Goal: Task Accomplishment & Management: Manage account settings

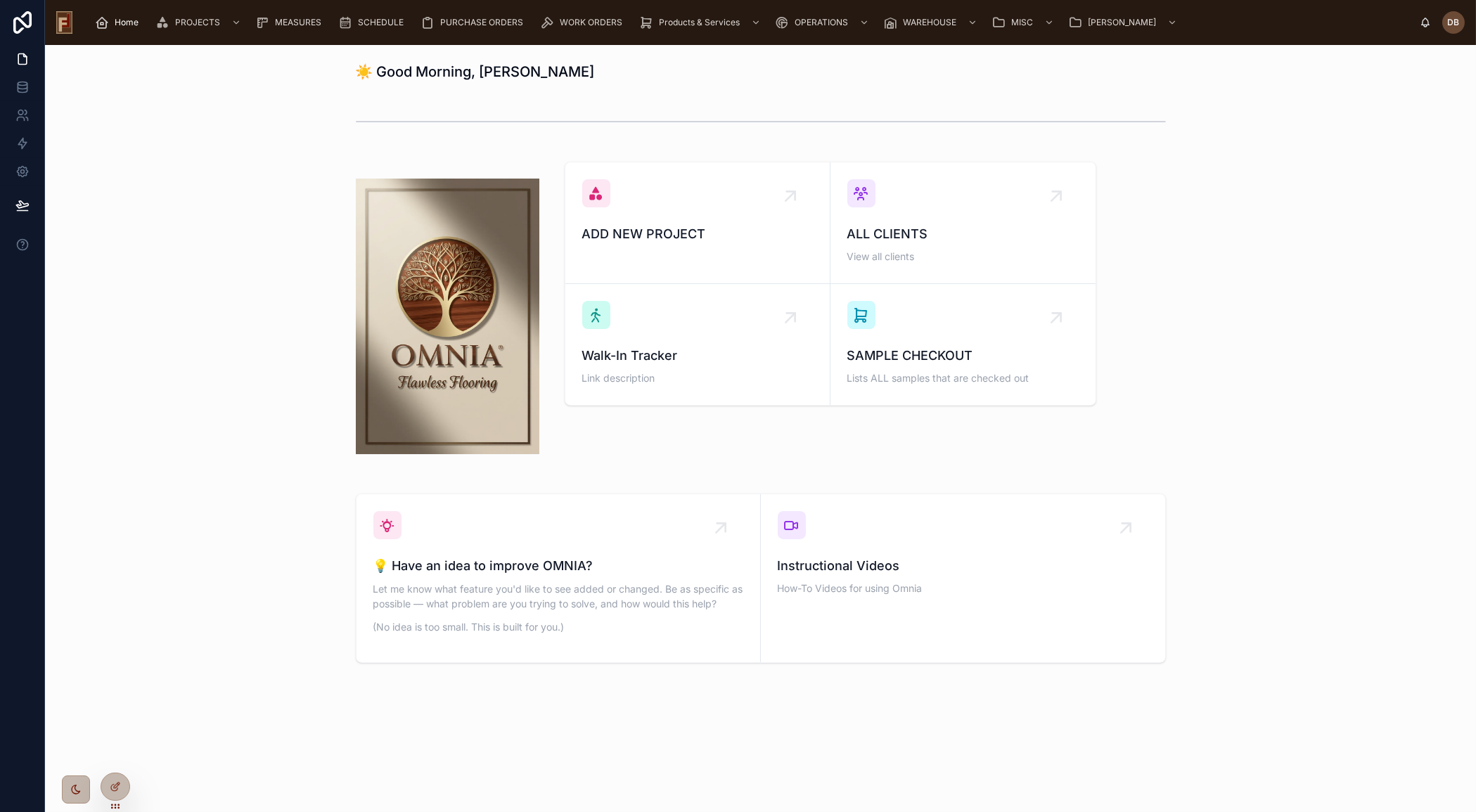
click at [122, 17] on span "Home" at bounding box center [126, 23] width 24 height 12
click at [697, 325] on div "Walk-In Tracker Link description" at bounding box center [697, 344] width 230 height 87
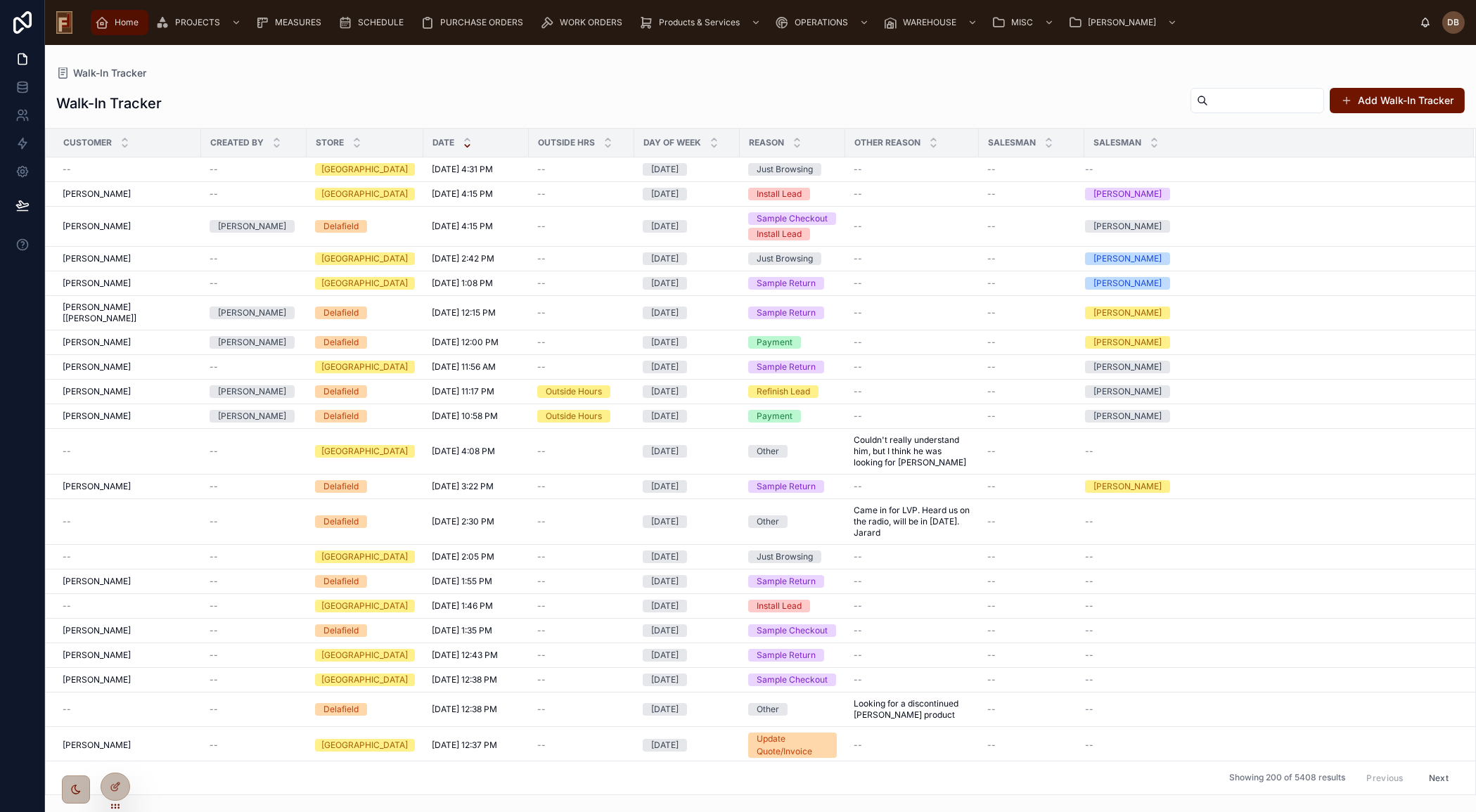
click at [122, 19] on span "Home" at bounding box center [126, 23] width 24 height 12
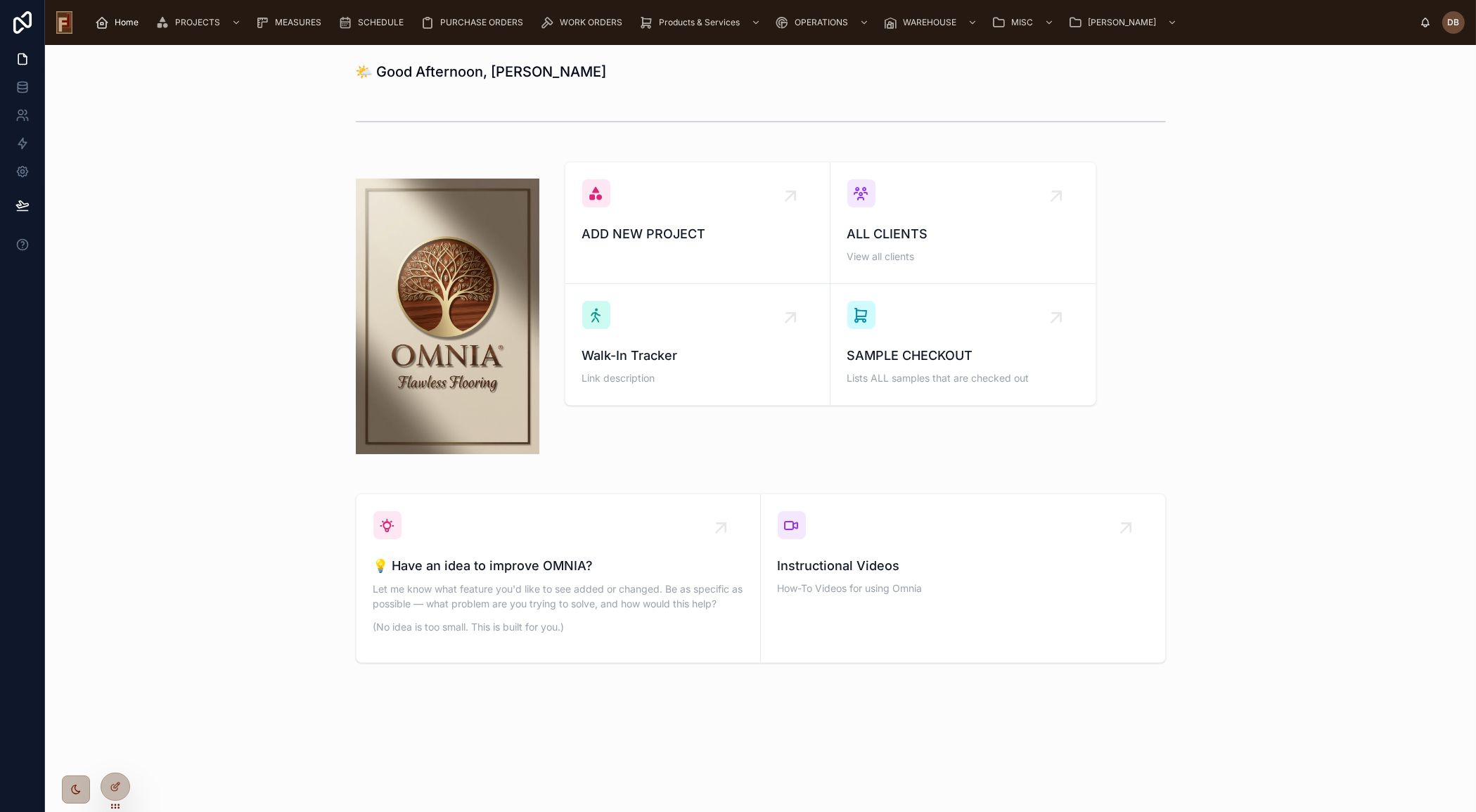
click at [395, 70] on h1 "🌤️ Good Afternoon, [PERSON_NAME]" at bounding box center [480, 71] width 251 height 19
drag, startPoint x: 395, startPoint y: 70, endPoint x: 422, endPoint y: 72, distance: 27.1
click at [422, 72] on h1 "🌤️ Good Afternoon, [PERSON_NAME]" at bounding box center [480, 71] width 251 height 19
click at [288, 98] on div at bounding box center [761, 121] width 1408 height 46
drag, startPoint x: 355, startPoint y: 70, endPoint x: 485, endPoint y: 71, distance: 130.0
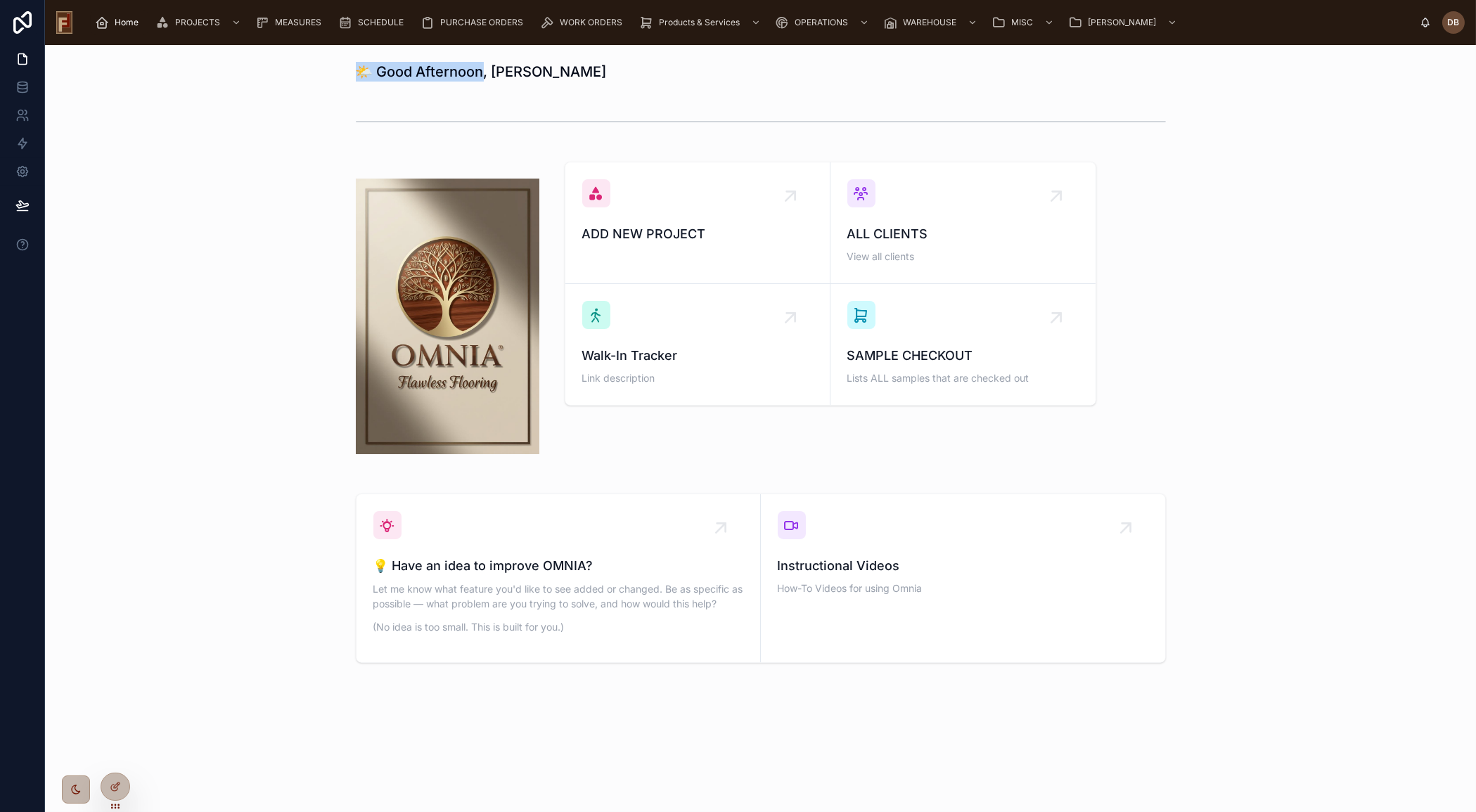
click at [485, 71] on h1 "🌤️ Good Afternoon, [PERSON_NAME]" at bounding box center [480, 71] width 251 height 19
click at [285, 91] on div "🌤️ Good Afternoon, [PERSON_NAME] ADD NEW PROJECT ALL CLIENTS View all clients W…" at bounding box center [761, 401] width 1431 height 713
click at [125, 26] on span "Home" at bounding box center [126, 23] width 24 height 12
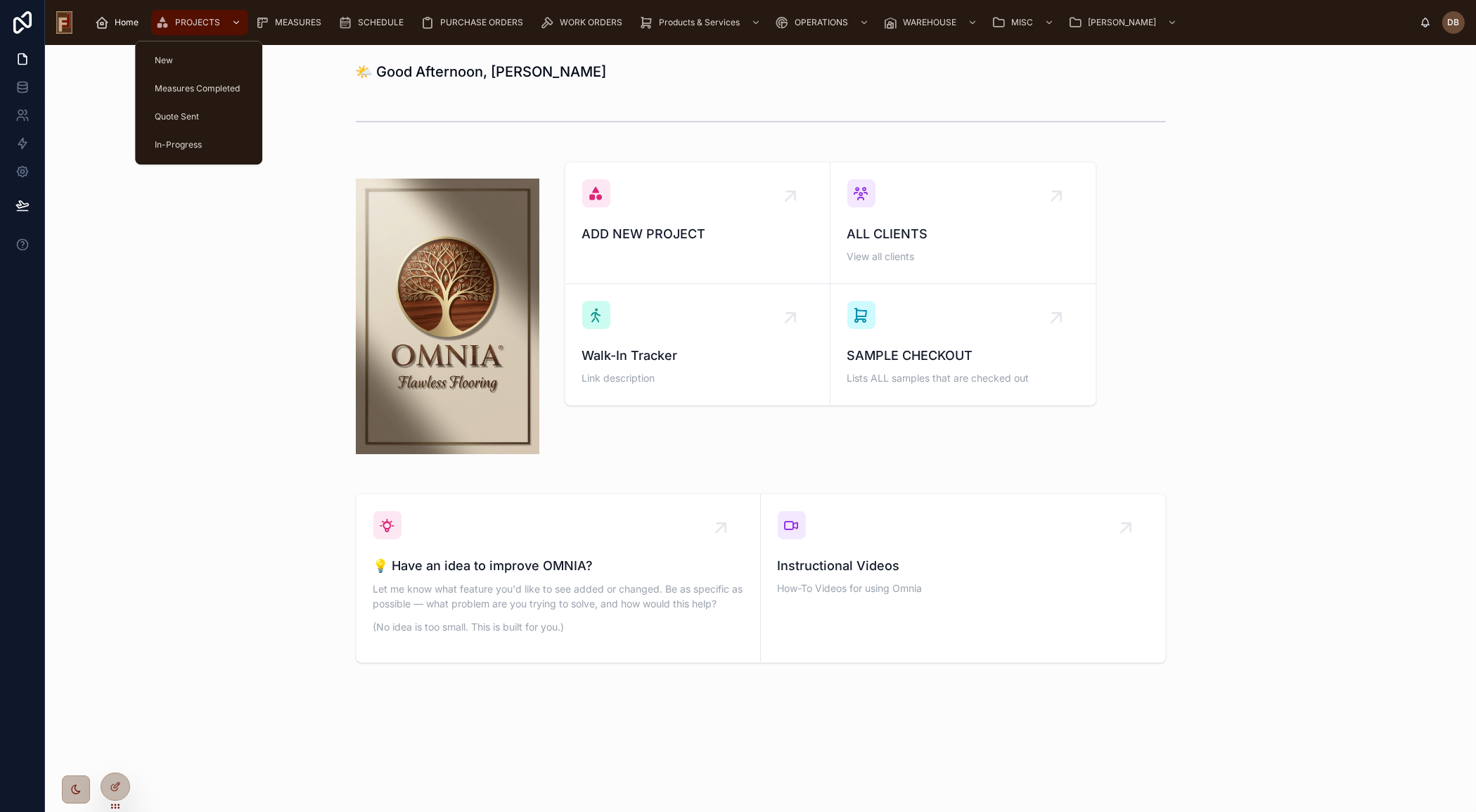
click at [188, 17] on span "PROJECTS" at bounding box center [197, 23] width 45 height 12
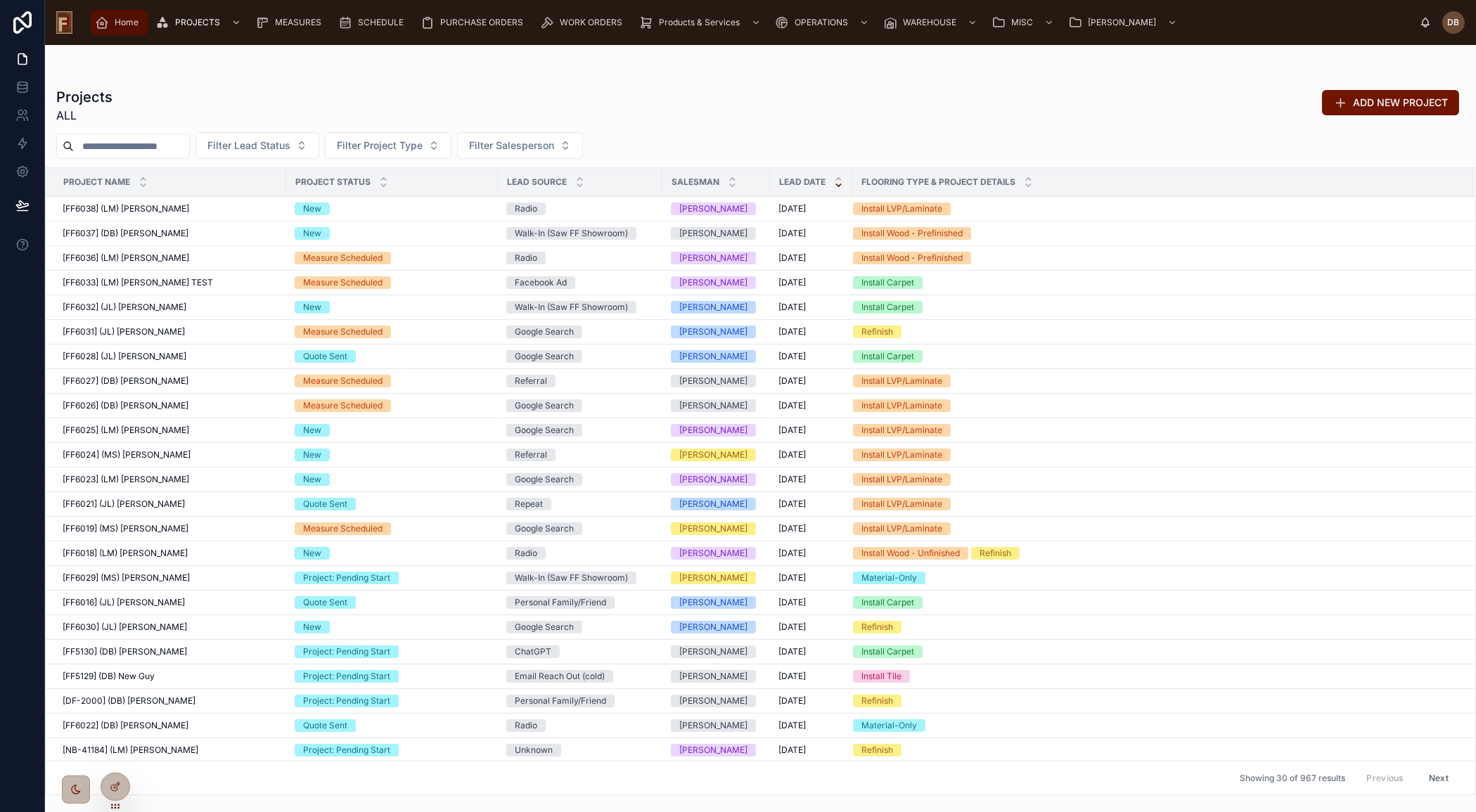
click at [115, 17] on span "Home" at bounding box center [126, 23] width 24 height 12
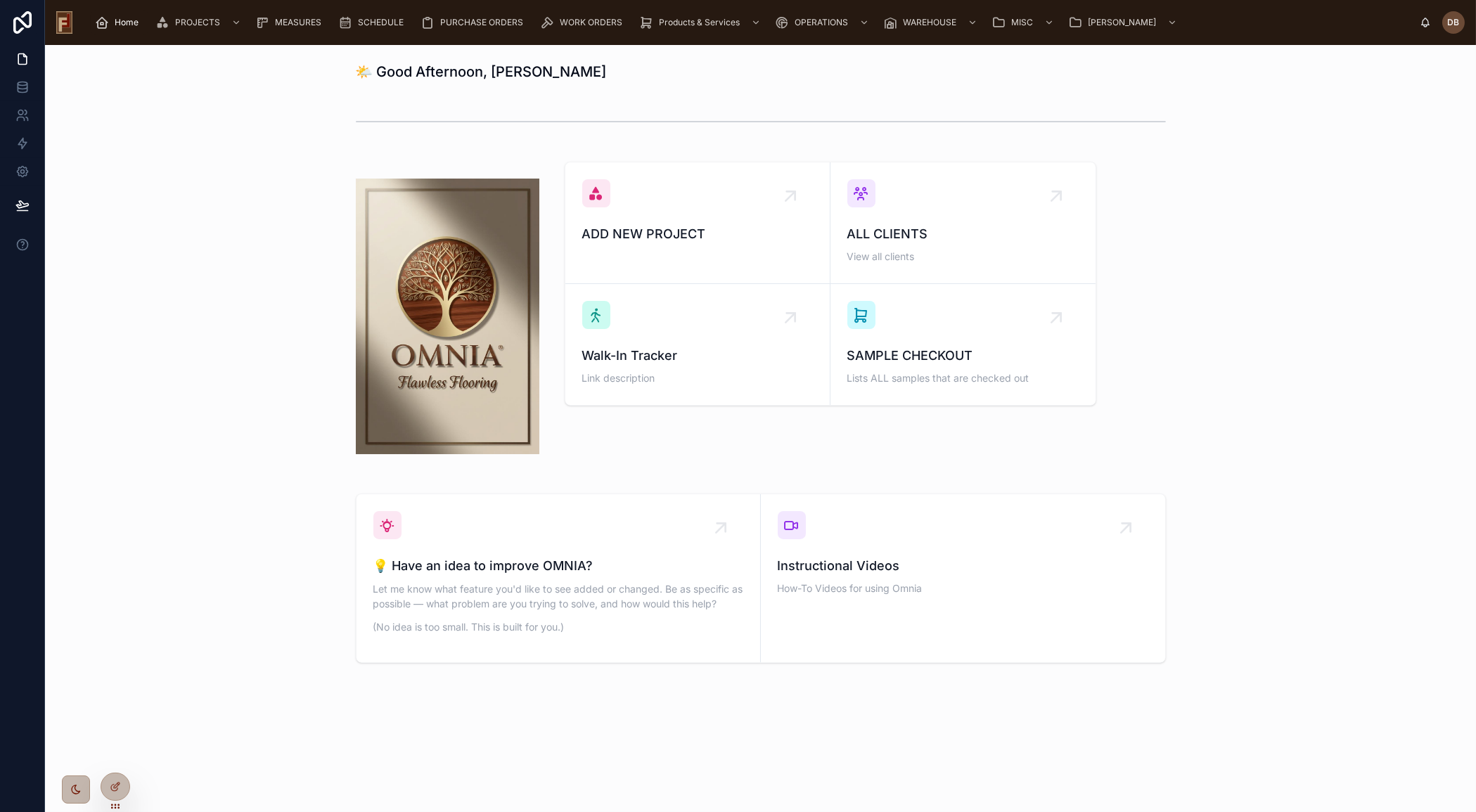
click at [452, 70] on h1 "🌤️ Good Afternoon, [PERSON_NAME]" at bounding box center [480, 71] width 251 height 19
click at [453, 90] on div "🌤️ Good Afternoon, [PERSON_NAME] ADD NEW PROJECT ALL CLIENTS View all clients W…" at bounding box center [761, 401] width 1431 height 713
click at [893, 332] on div "SAMPLE CHECKOUT Lists ALL samples that are checked out" at bounding box center [962, 344] width 231 height 87
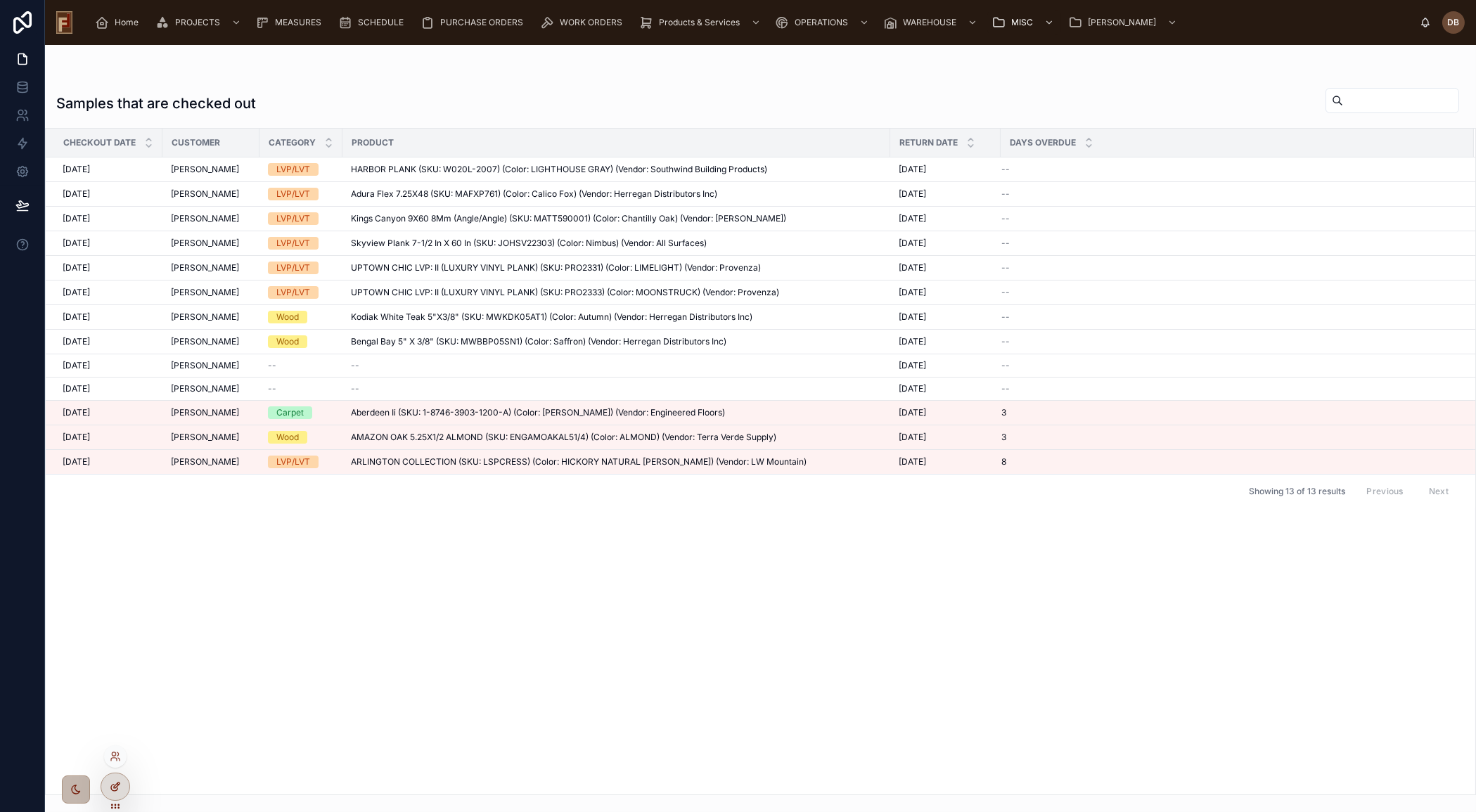
click at [119, 782] on icon at bounding box center [117, 785] width 6 height 6
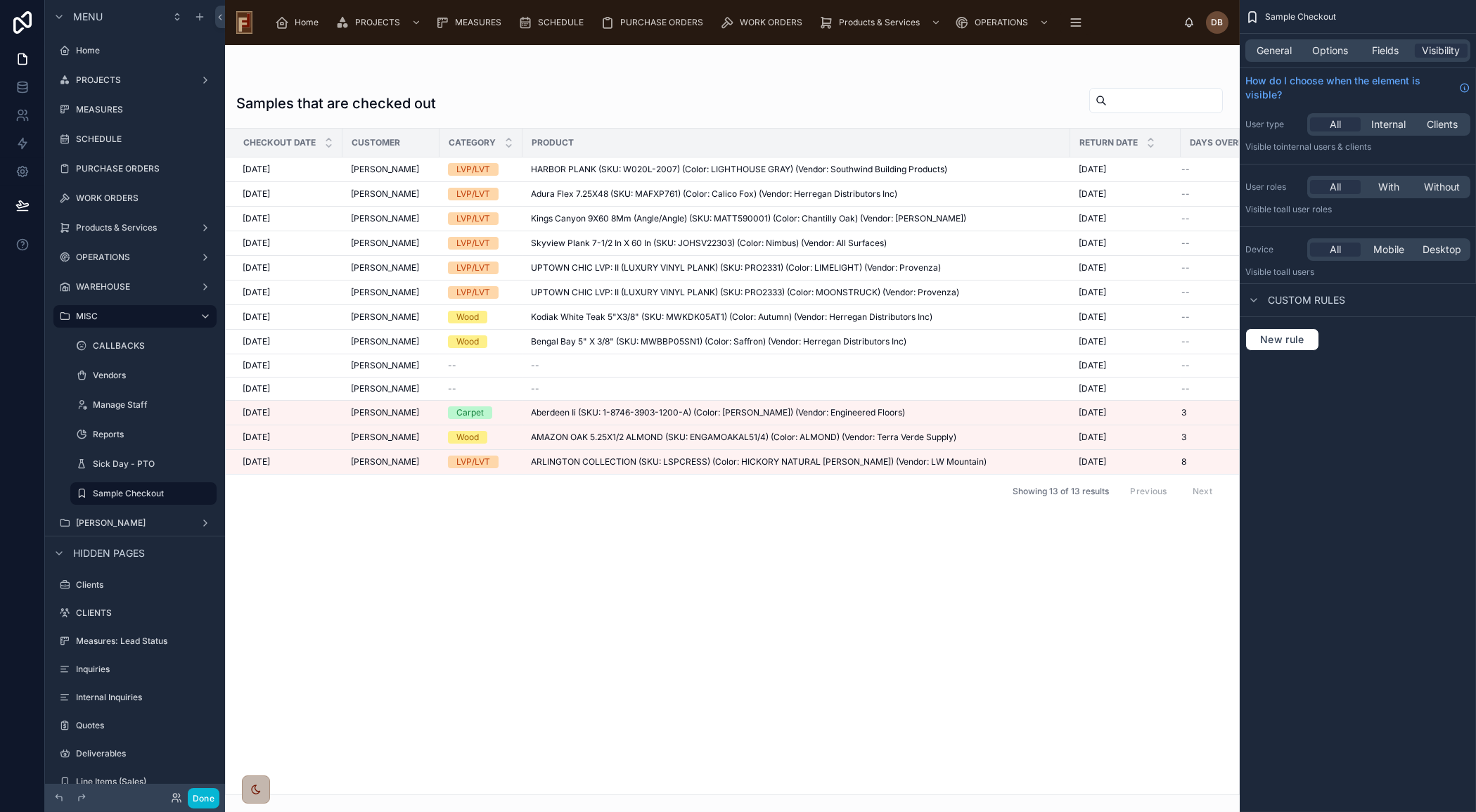
click at [678, 112] on div at bounding box center [732, 428] width 1014 height 767
click at [1332, 49] on span "Options" at bounding box center [1329, 50] width 36 height 14
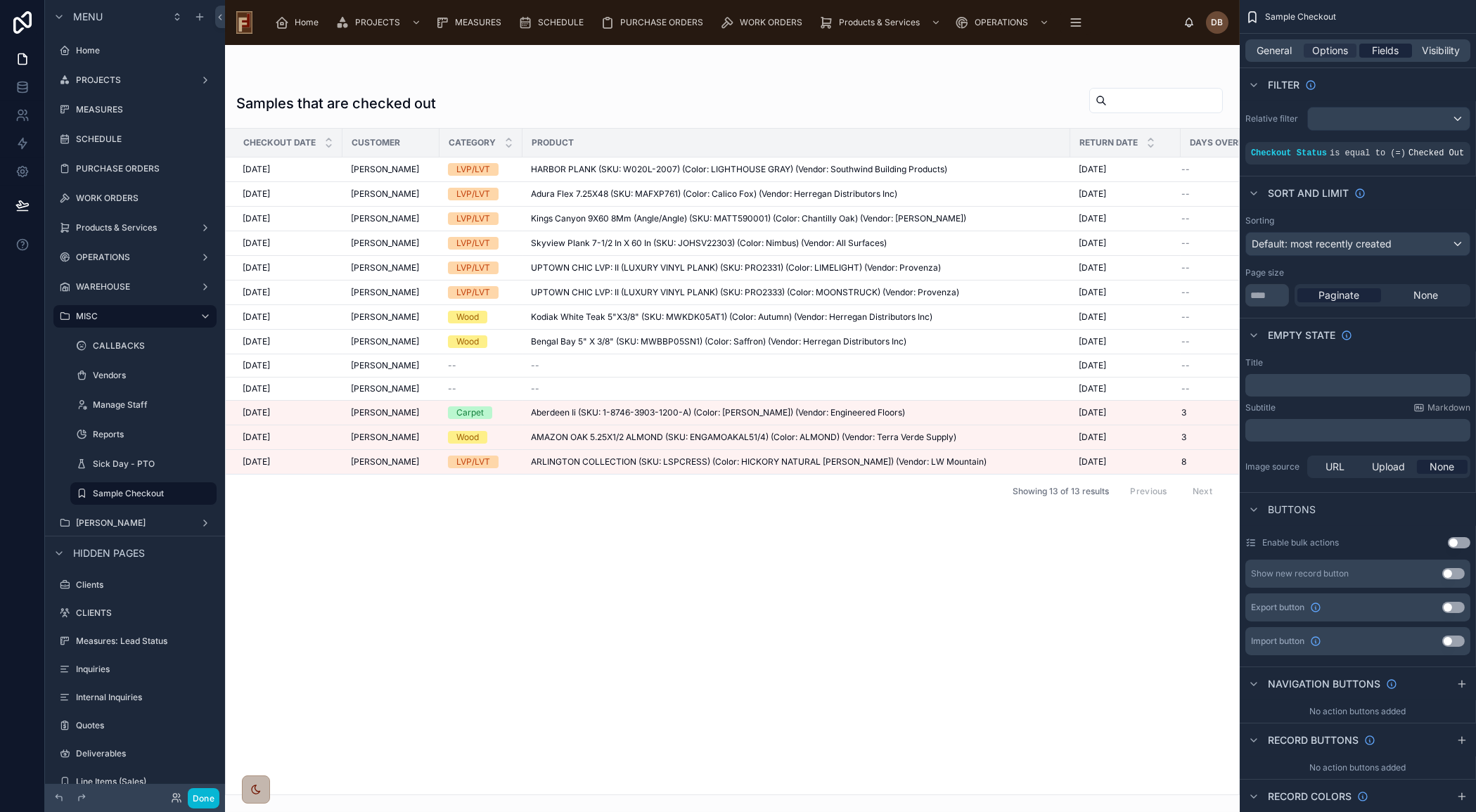
click at [1385, 49] on span "Fields" at bounding box center [1386, 50] width 27 height 14
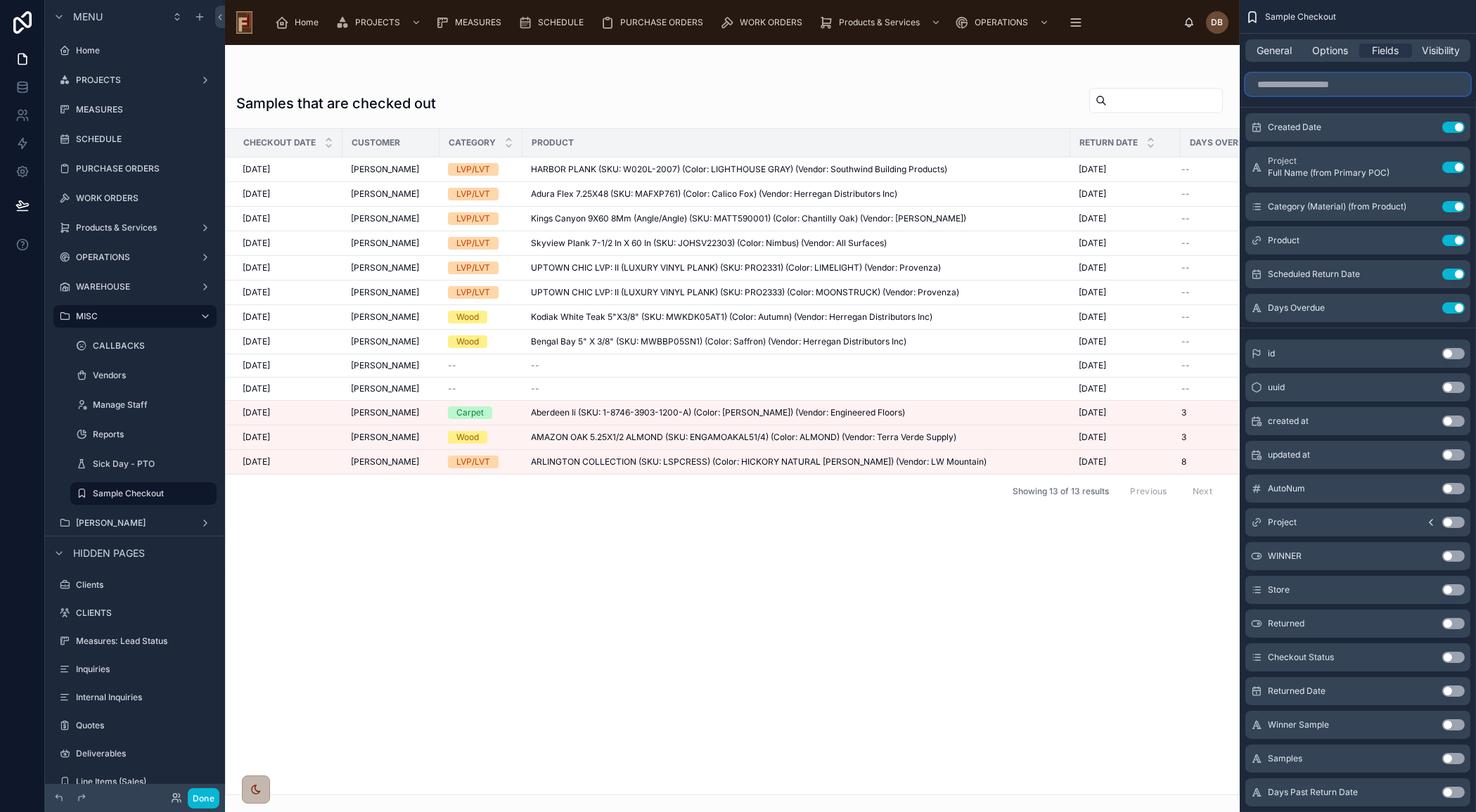
click at [1343, 88] on input "scrollable content" at bounding box center [1358, 84] width 225 height 22
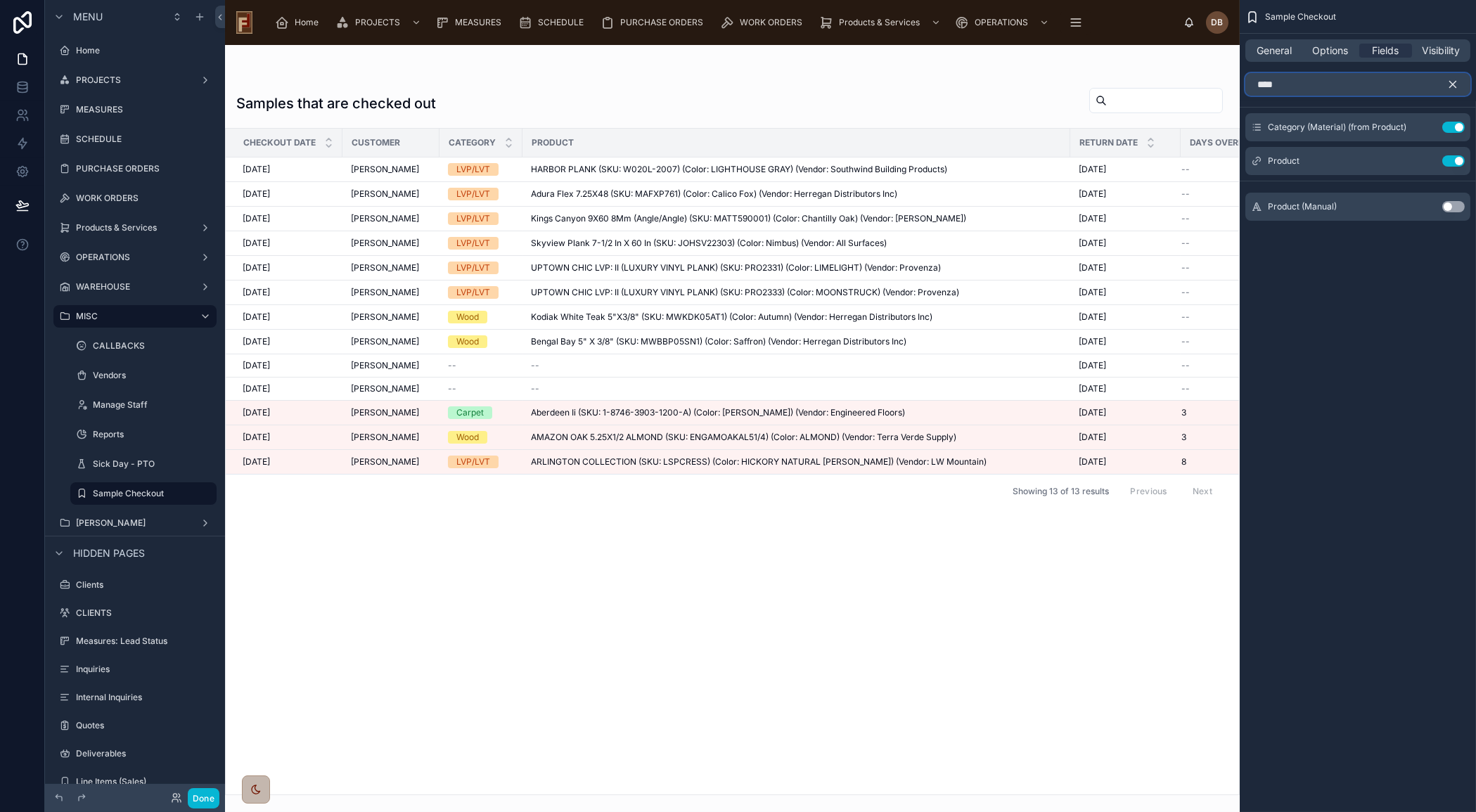
type input "****"
click at [1329, 49] on span "Options" at bounding box center [1329, 50] width 36 height 14
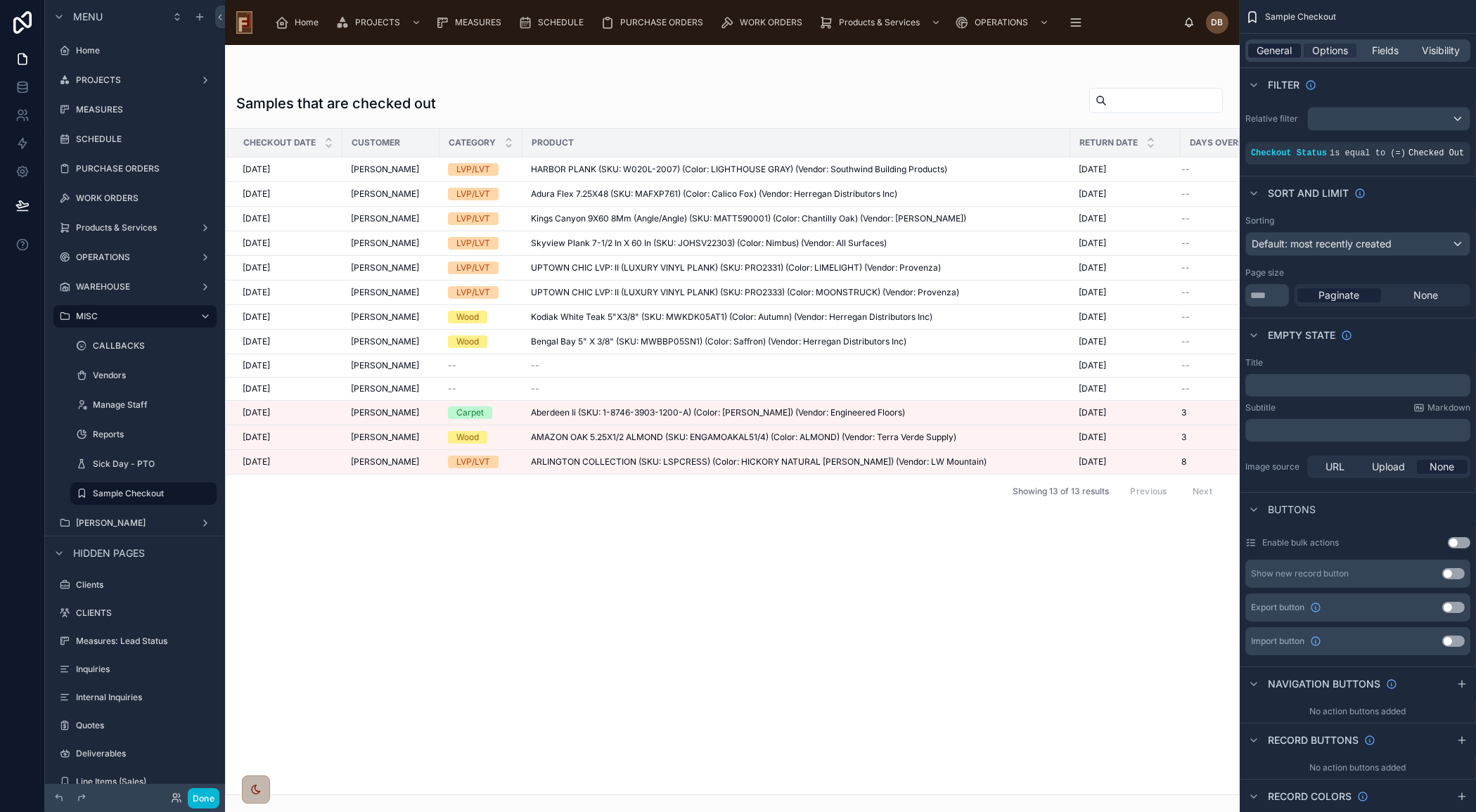
click at [1279, 49] on span "General" at bounding box center [1274, 50] width 36 height 14
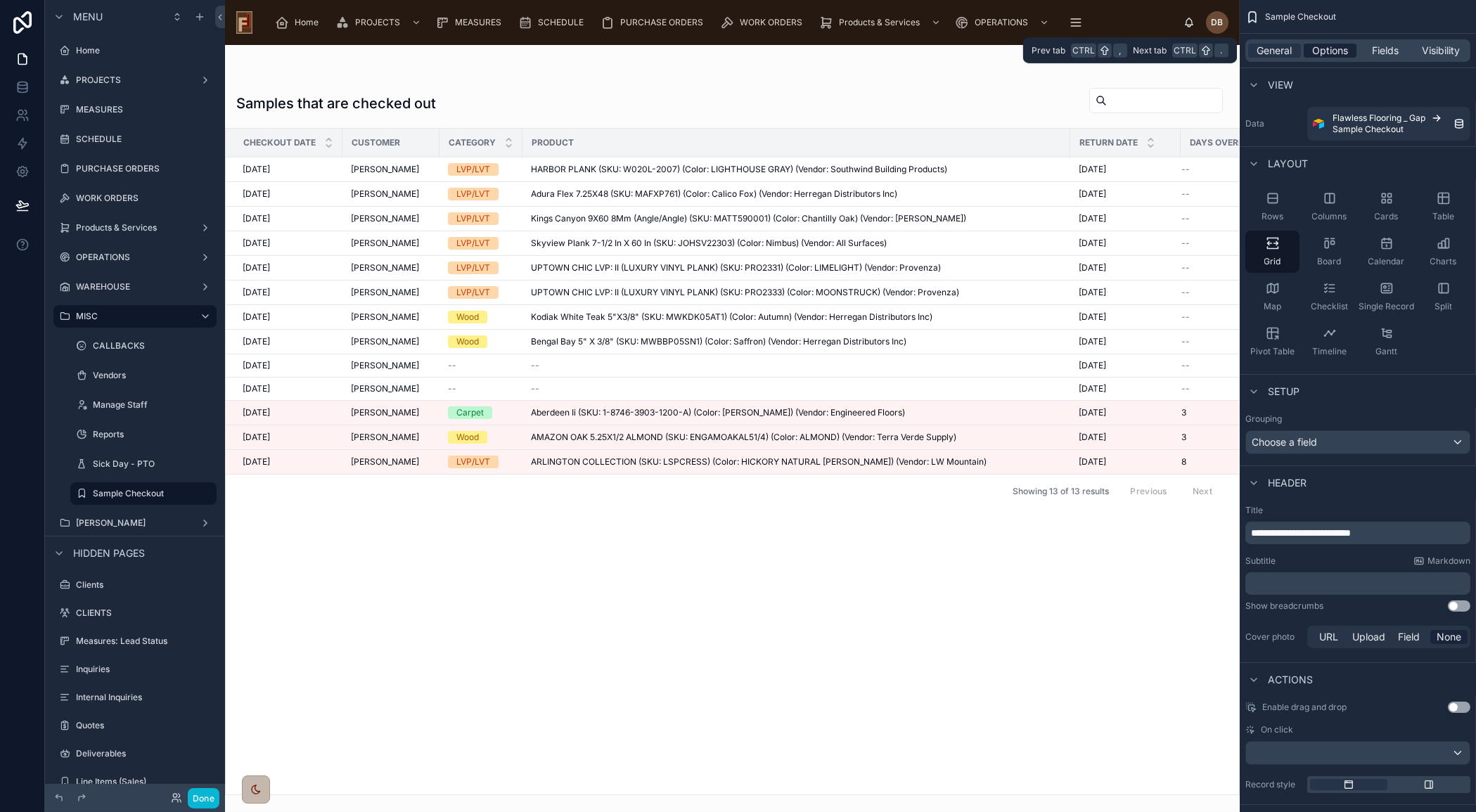
click at [1328, 54] on span "Options" at bounding box center [1329, 50] width 36 height 14
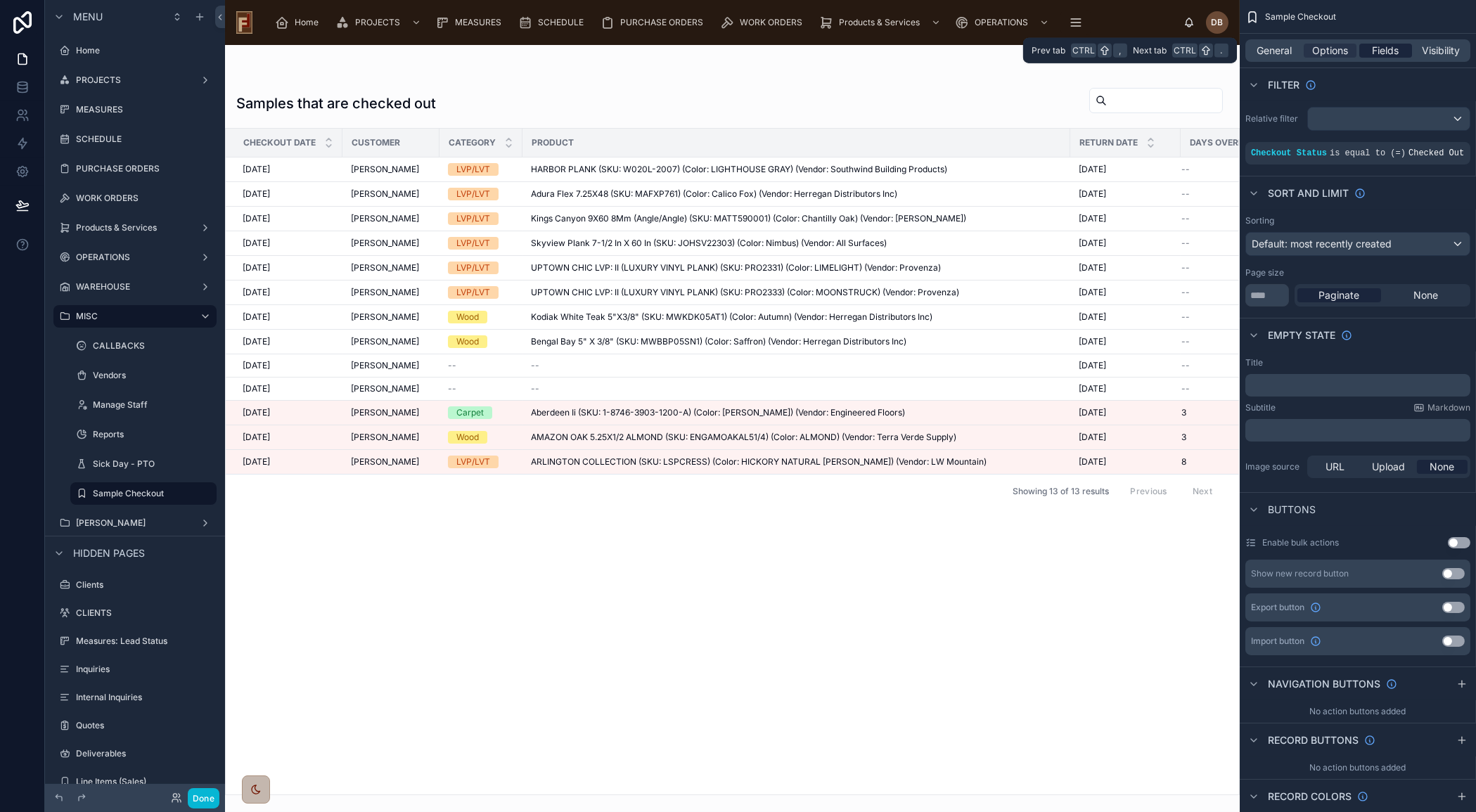
click at [1384, 49] on span "Fields" at bounding box center [1386, 50] width 27 height 14
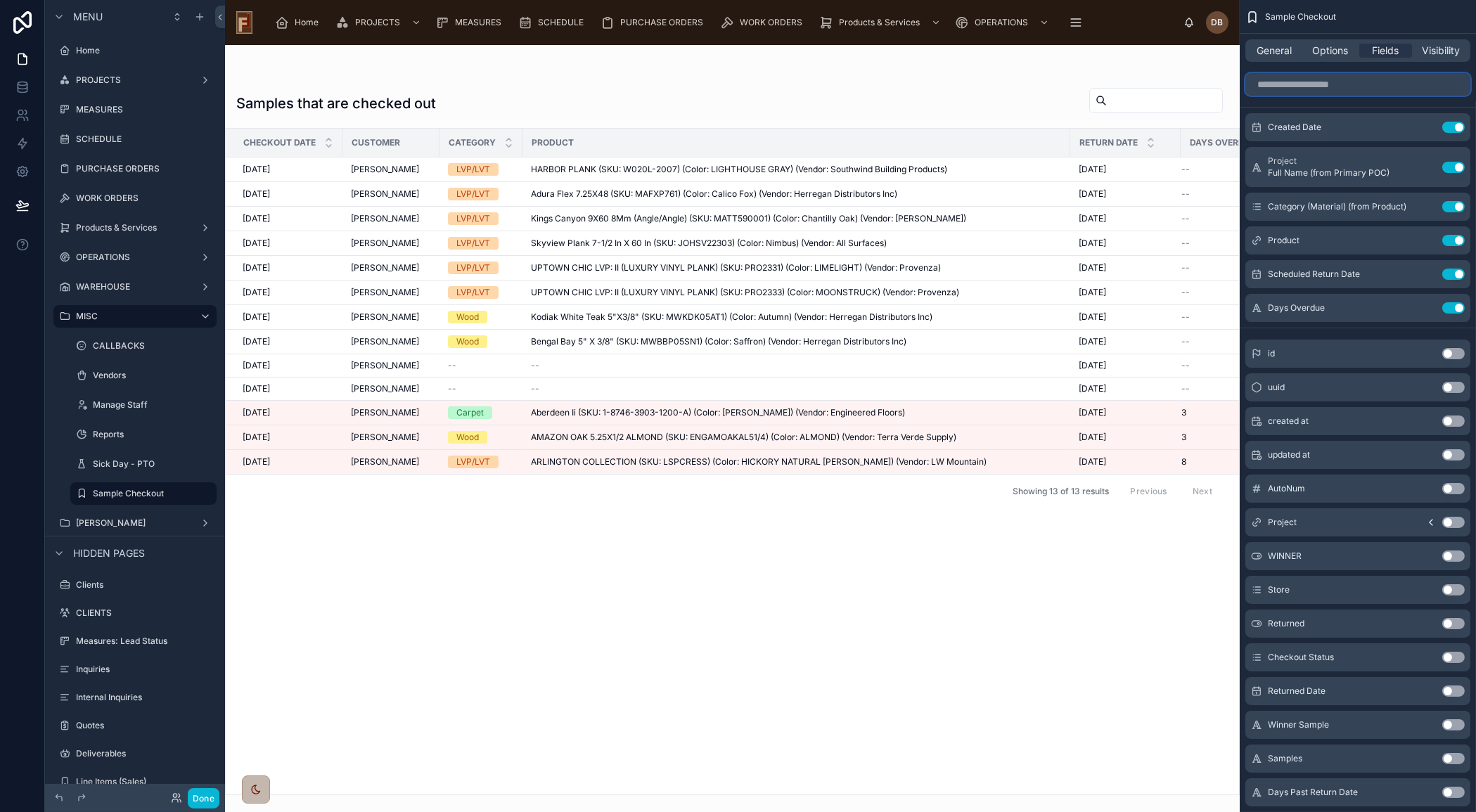
click at [1343, 83] on input "scrollable content" at bounding box center [1358, 84] width 225 height 22
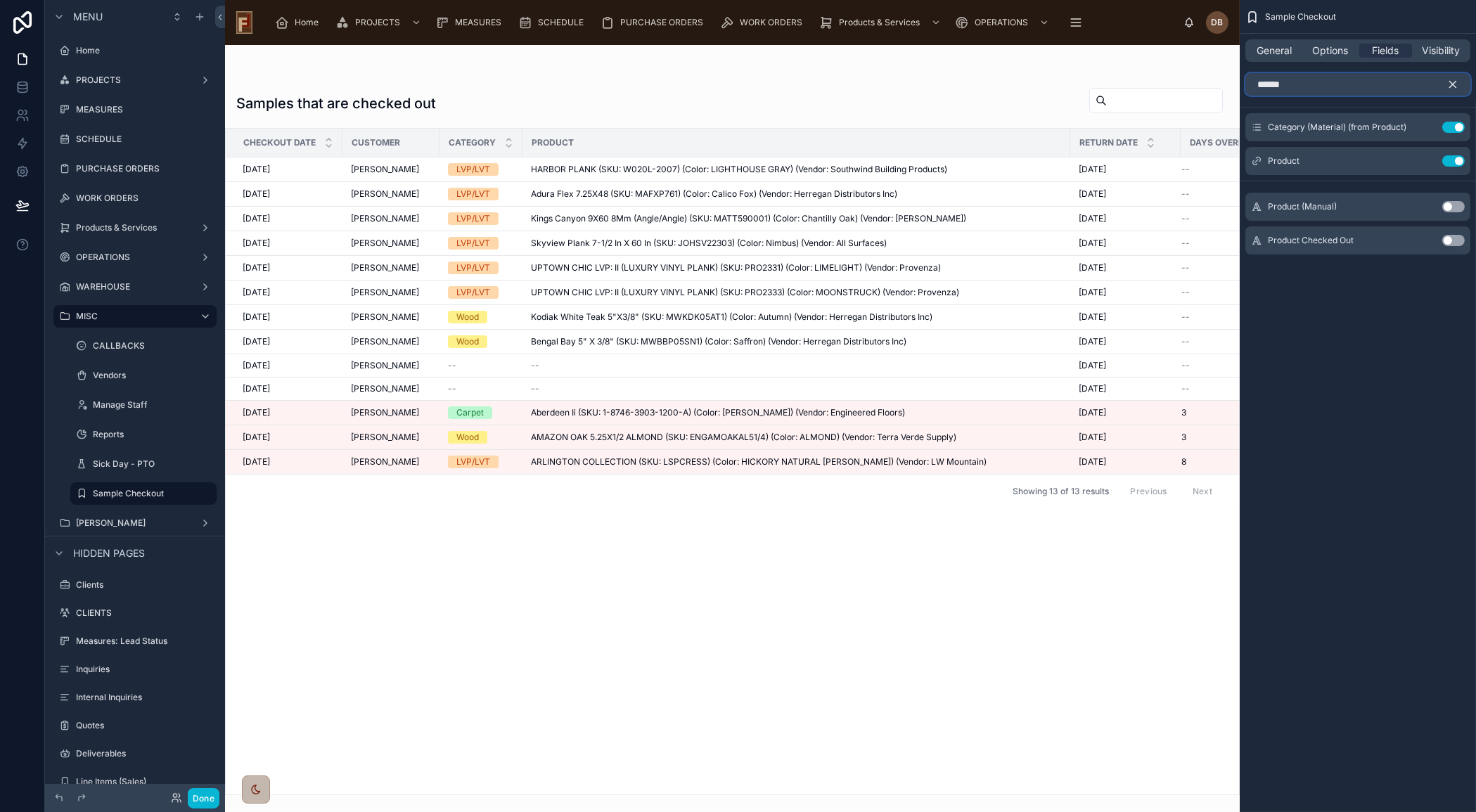
type input "******"
drag, startPoint x: 1447, startPoint y: 240, endPoint x: 1452, endPoint y: 120, distance: 120.1
click at [1447, 239] on button "Use setting" at bounding box center [1453, 241] width 22 height 12
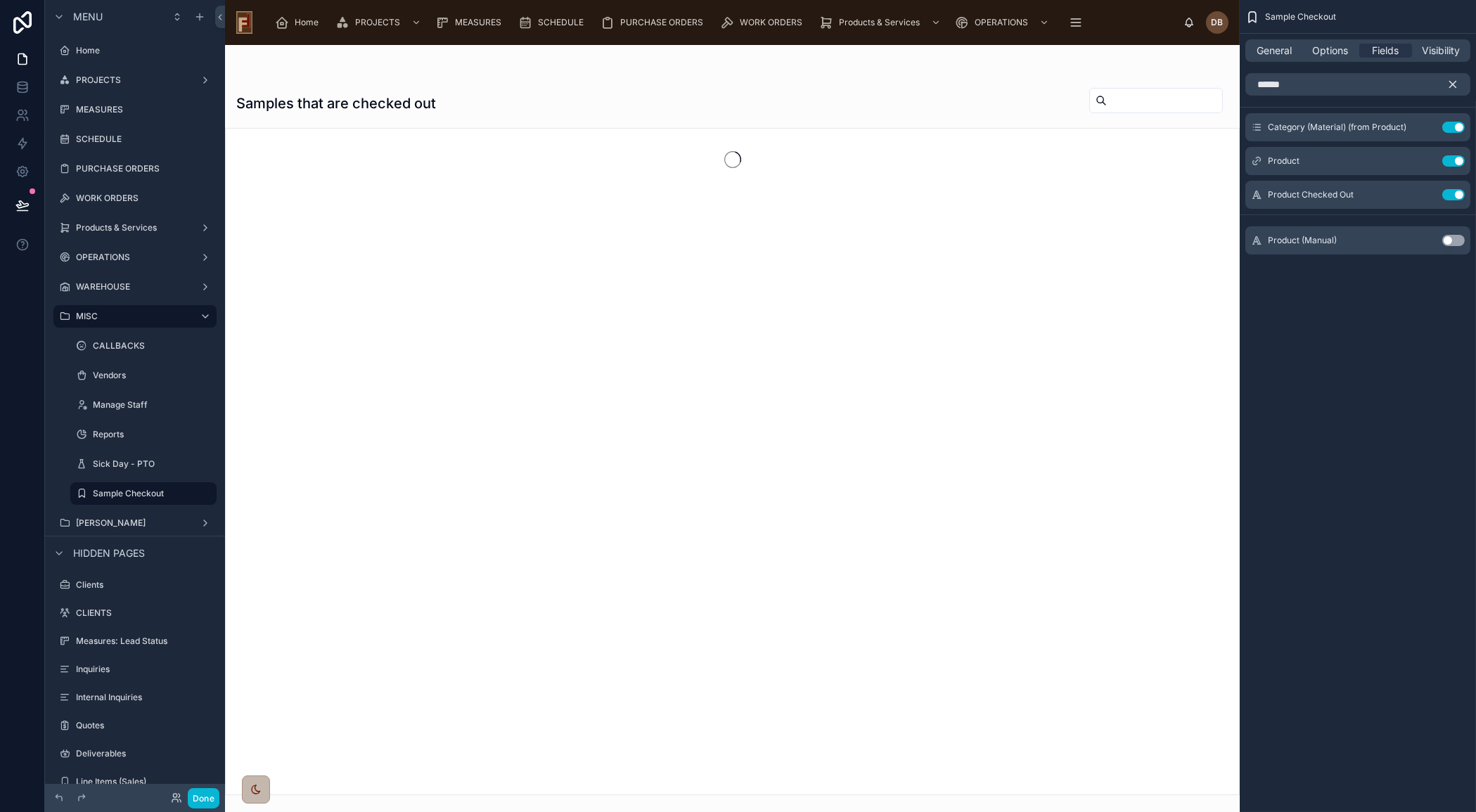
click at [1448, 83] on icon "scrollable content" at bounding box center [1452, 84] width 12 height 12
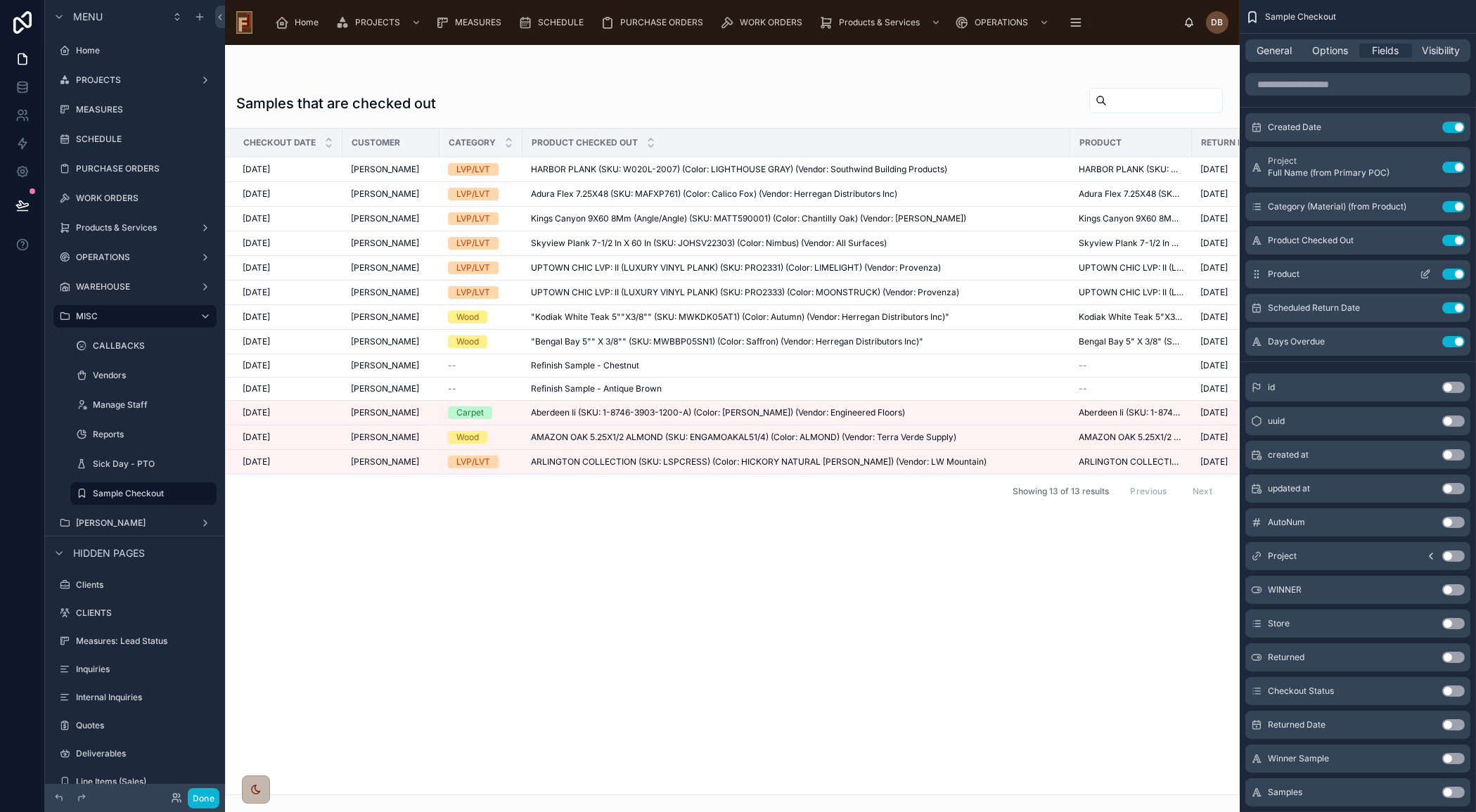
click at [1453, 269] on button "Use setting" at bounding box center [1453, 275] width 22 height 12
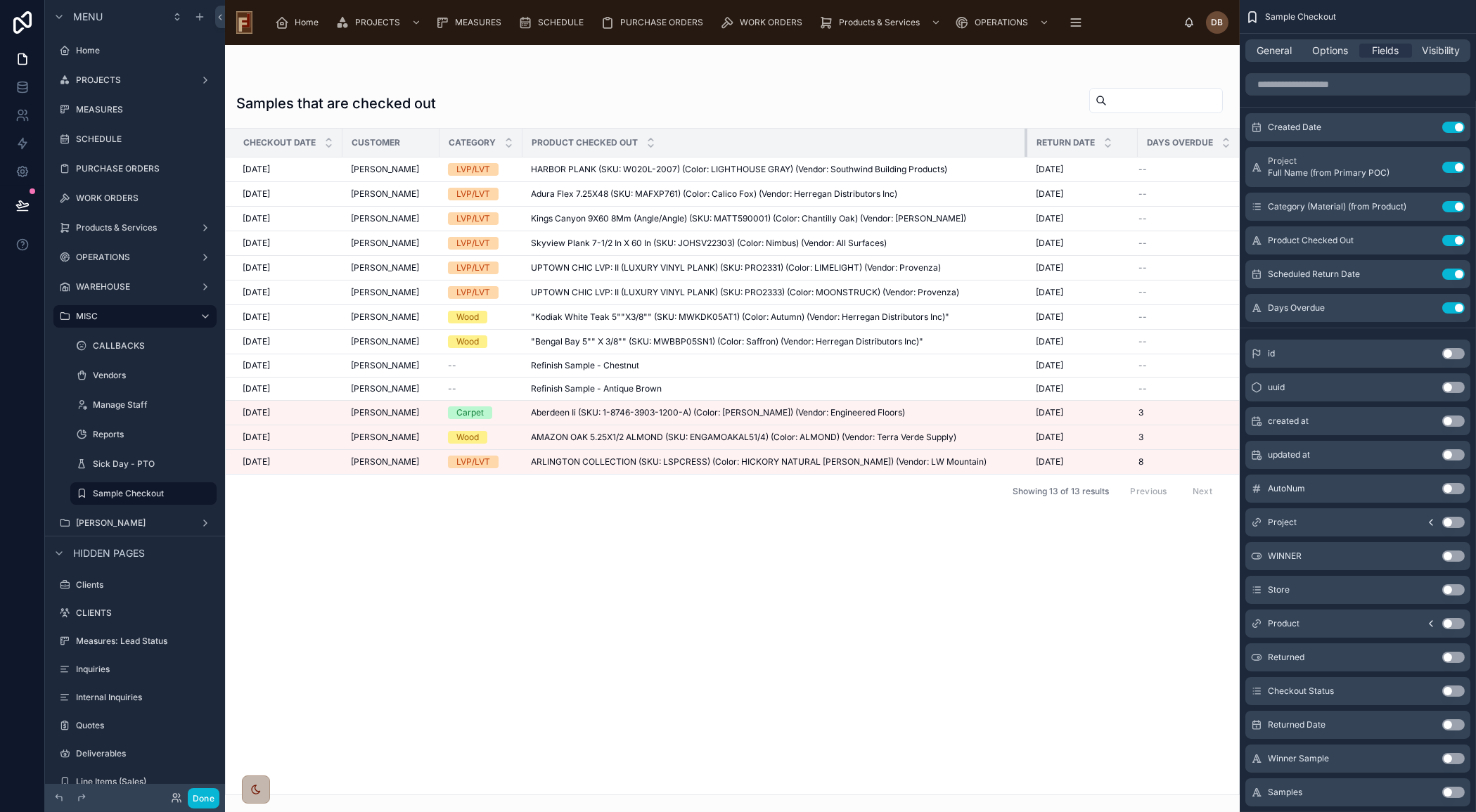
drag, startPoint x: 1068, startPoint y: 140, endPoint x: 1022, endPoint y: 140, distance: 46.0
click at [1022, 140] on tr "Checkout Date Customer Category Product Checked Out Return Date Days Overdue" at bounding box center [735, 143] width 1019 height 29
click at [17, 206] on icon at bounding box center [22, 203] width 12 height 7
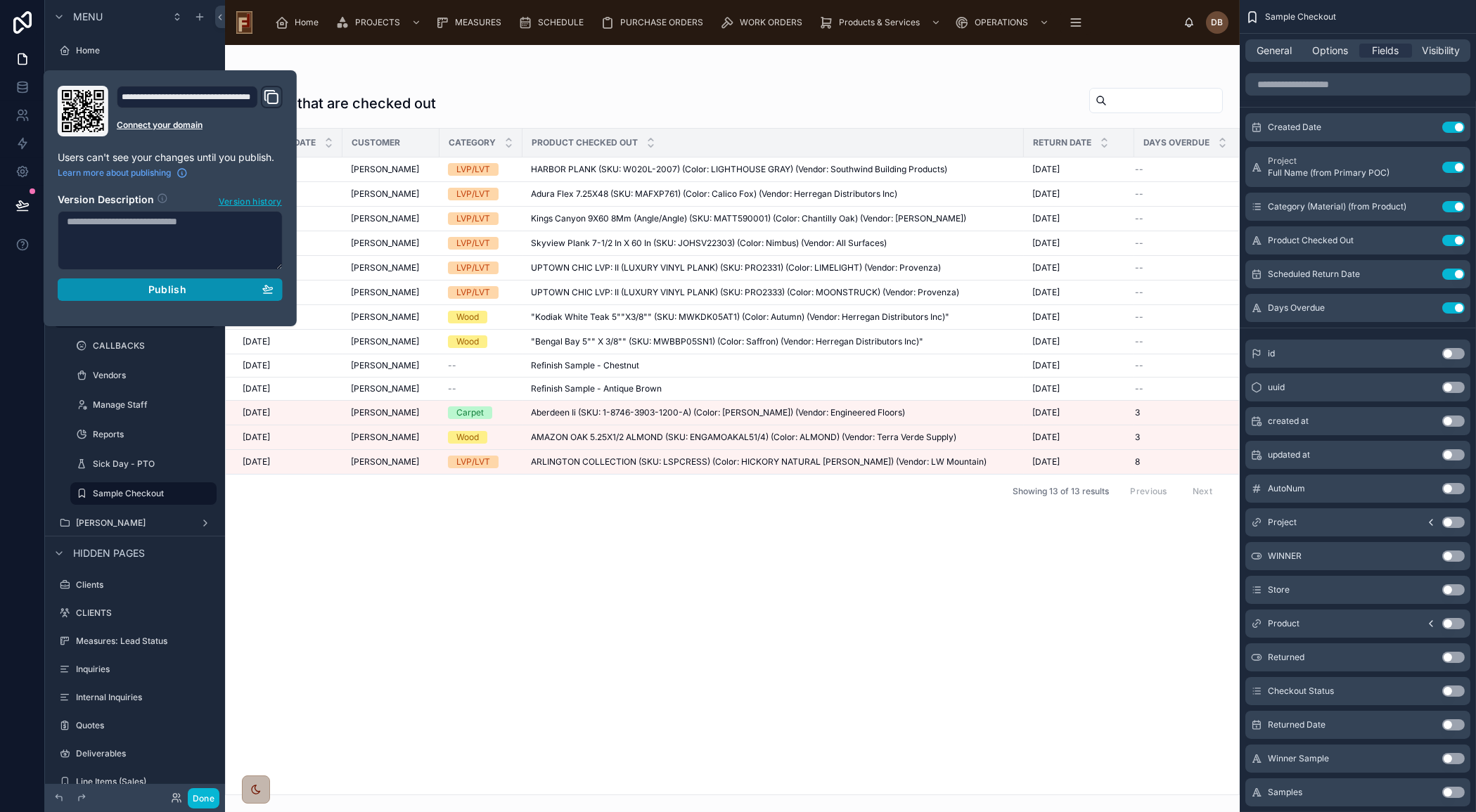
click at [181, 285] on span "Publish" at bounding box center [167, 289] width 38 height 12
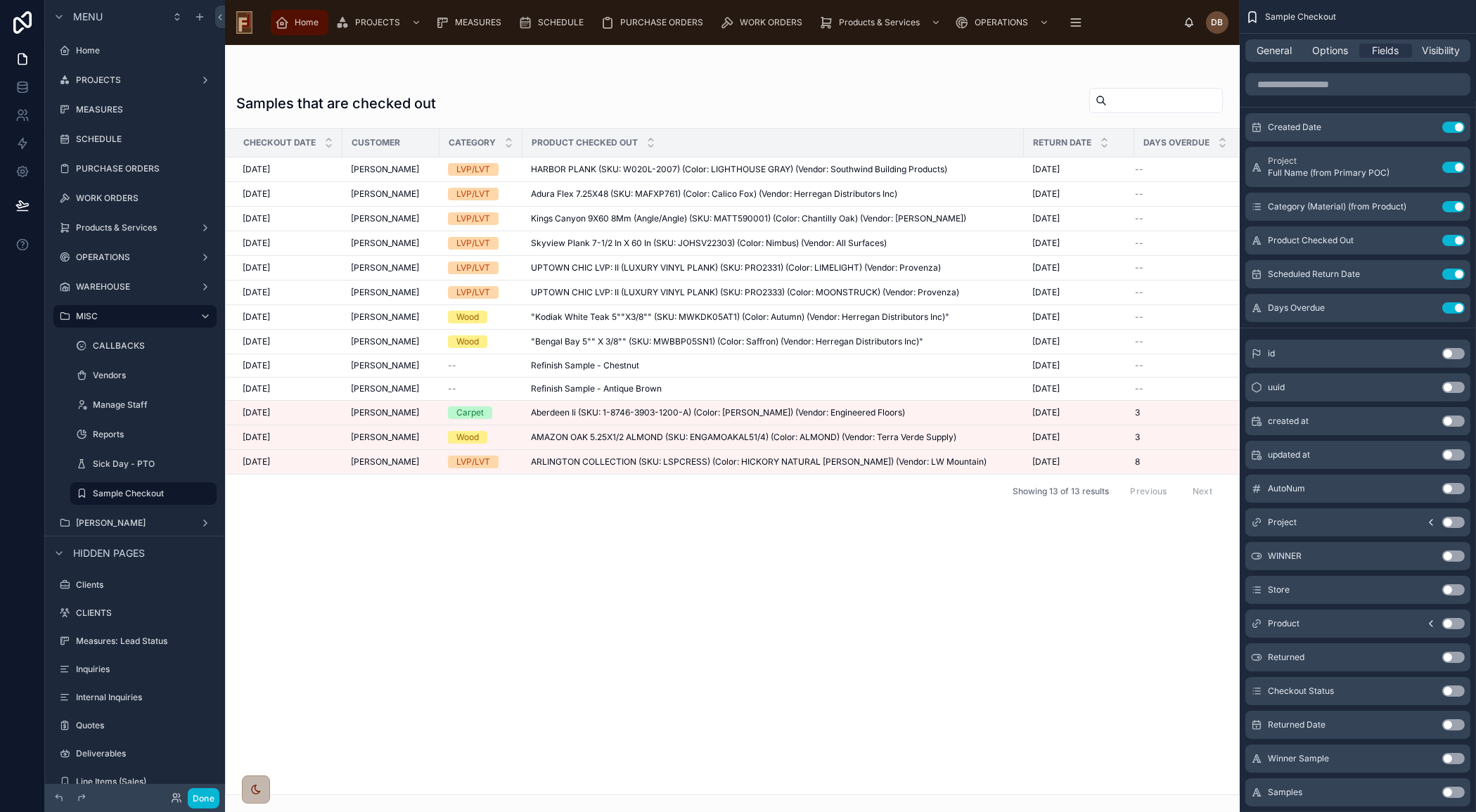
click at [299, 19] on span "Home" at bounding box center [306, 23] width 24 height 12
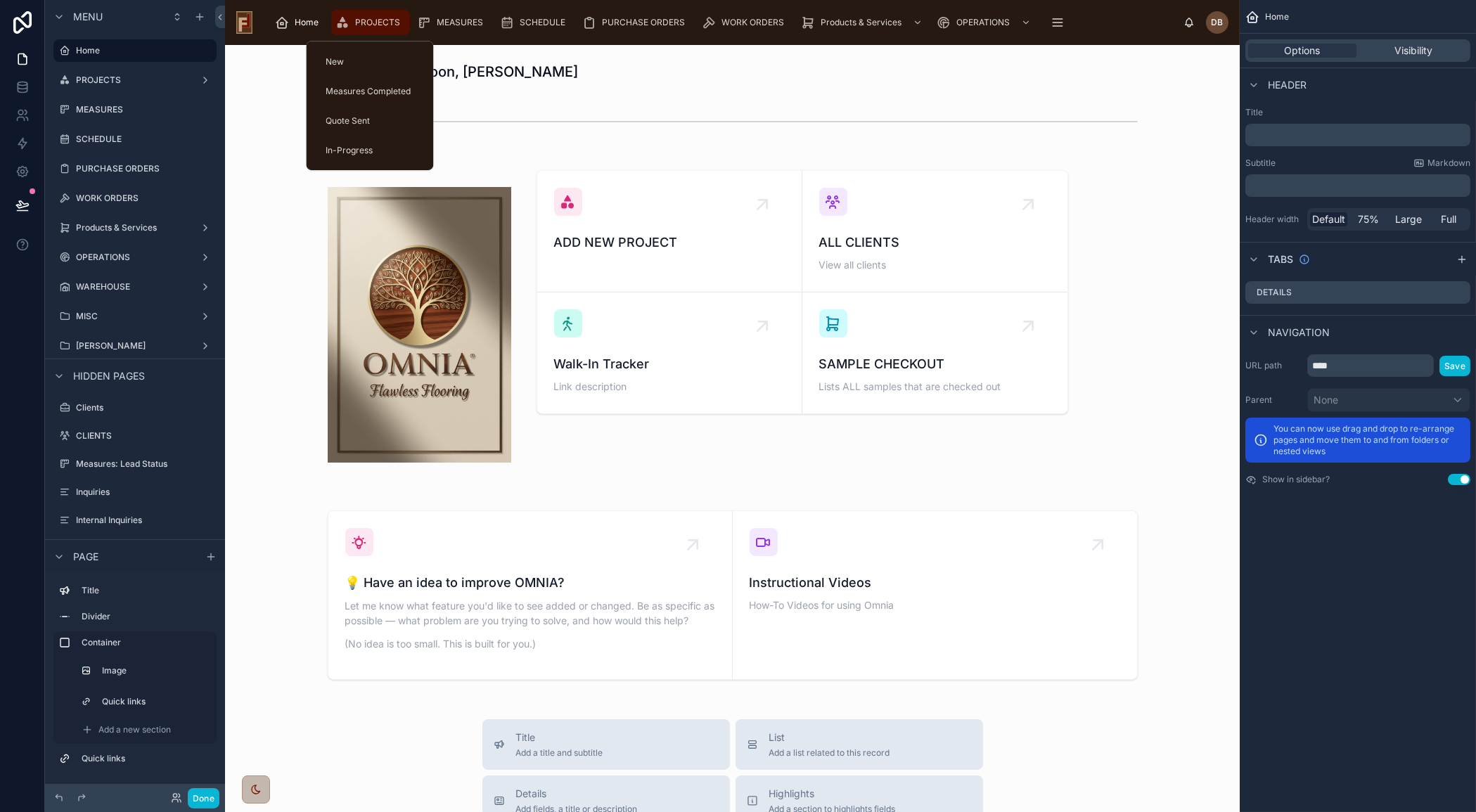
click at [365, 23] on span "PROJECTS" at bounding box center [377, 23] width 45 height 12
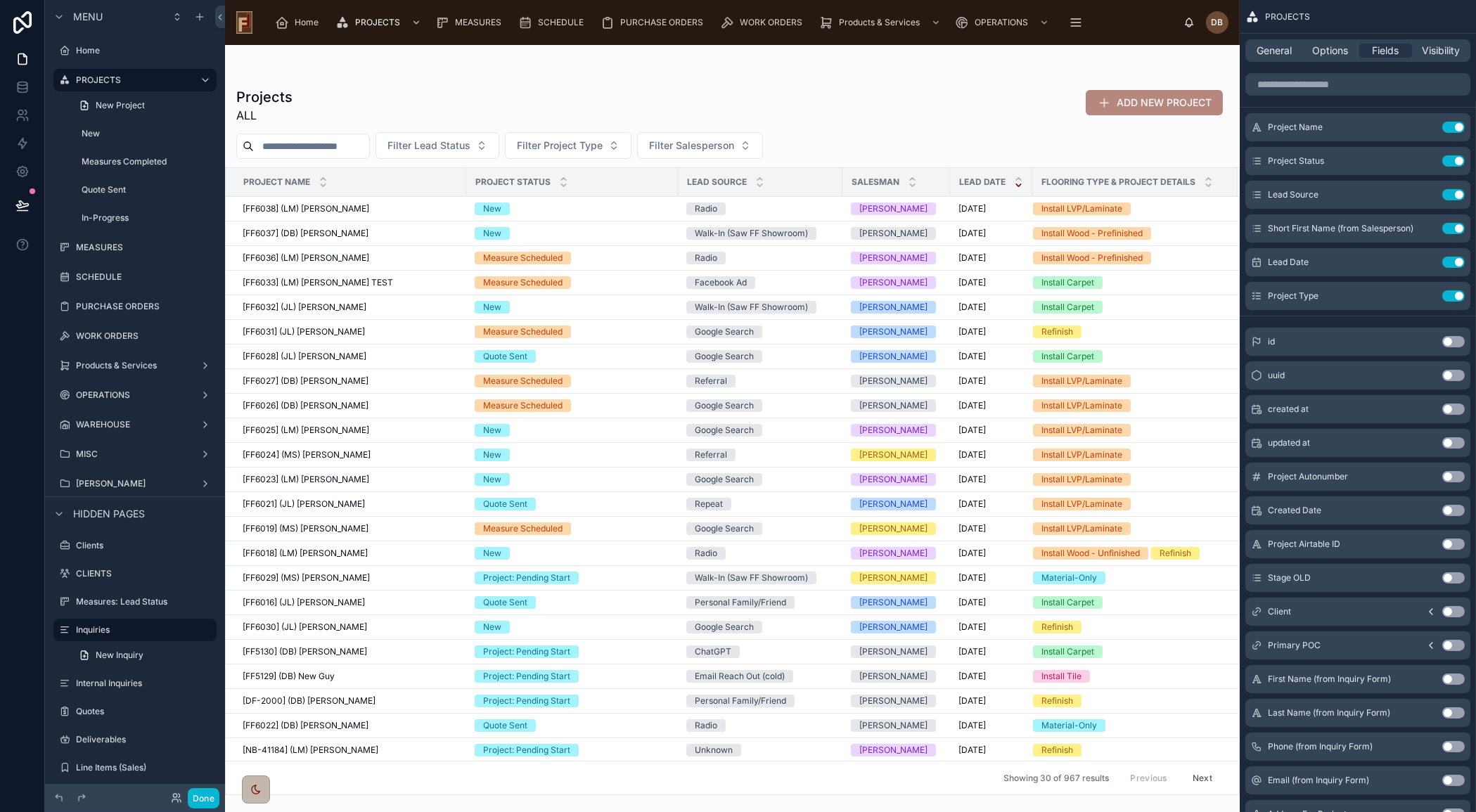
click at [293, 148] on div at bounding box center [732, 428] width 1014 height 767
click at [291, 148] on input "text" at bounding box center [311, 146] width 115 height 19
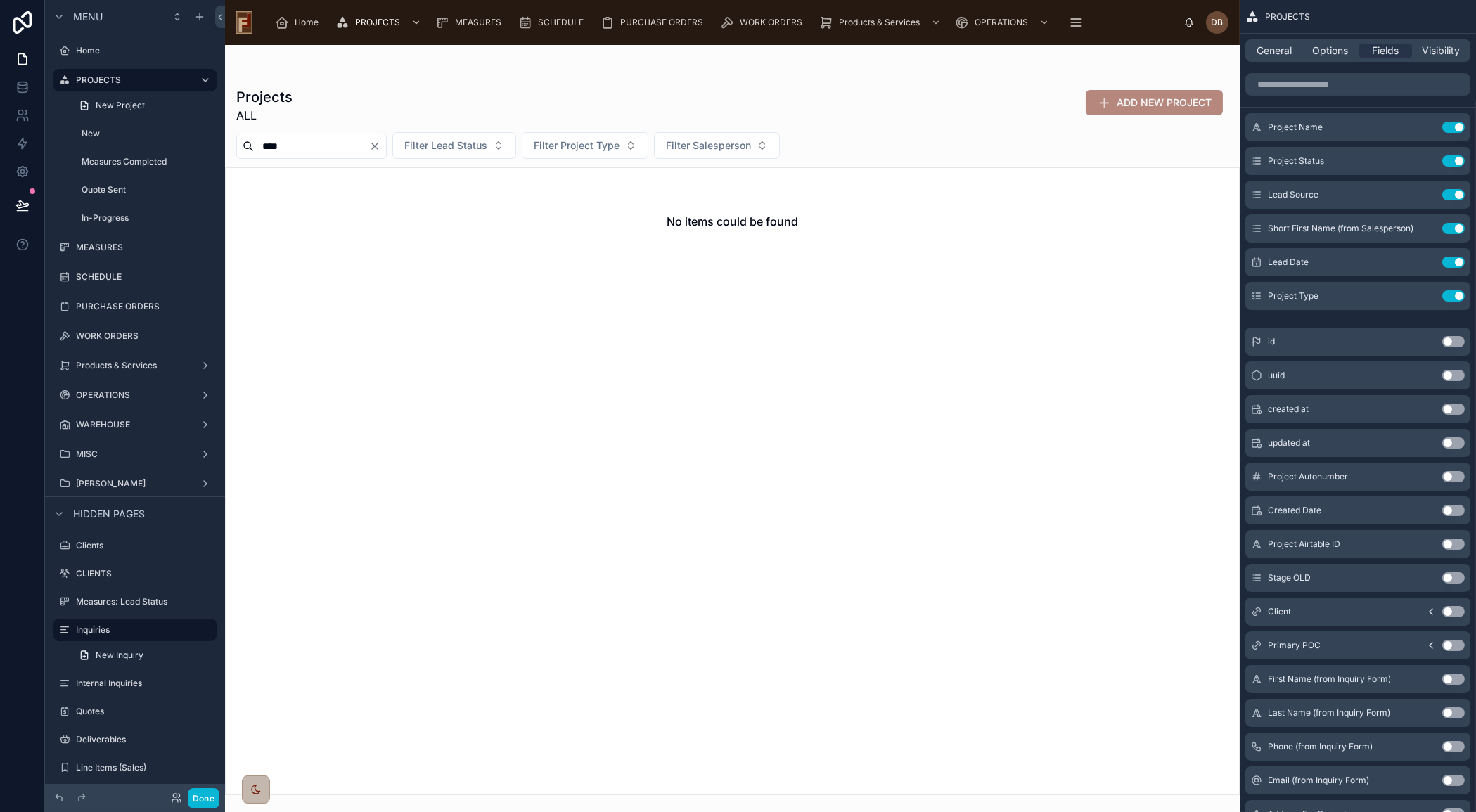
drag, startPoint x: 276, startPoint y: 148, endPoint x: 295, endPoint y: 149, distance: 19.0
click at [295, 149] on input "****" at bounding box center [311, 146] width 115 height 19
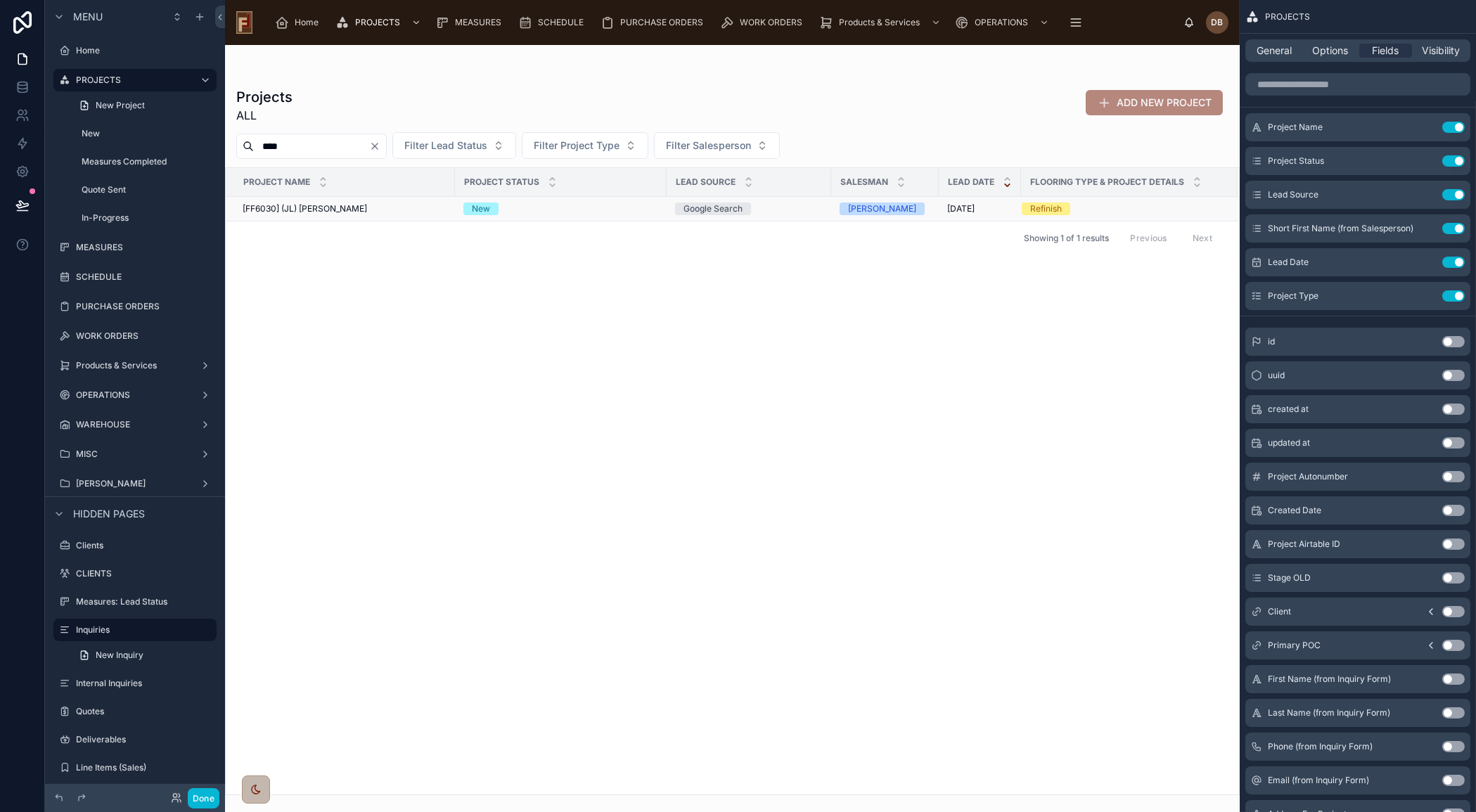
type input "****"
click at [350, 205] on span "[FF6030] (JL) [PERSON_NAME]" at bounding box center [305, 209] width 125 height 12
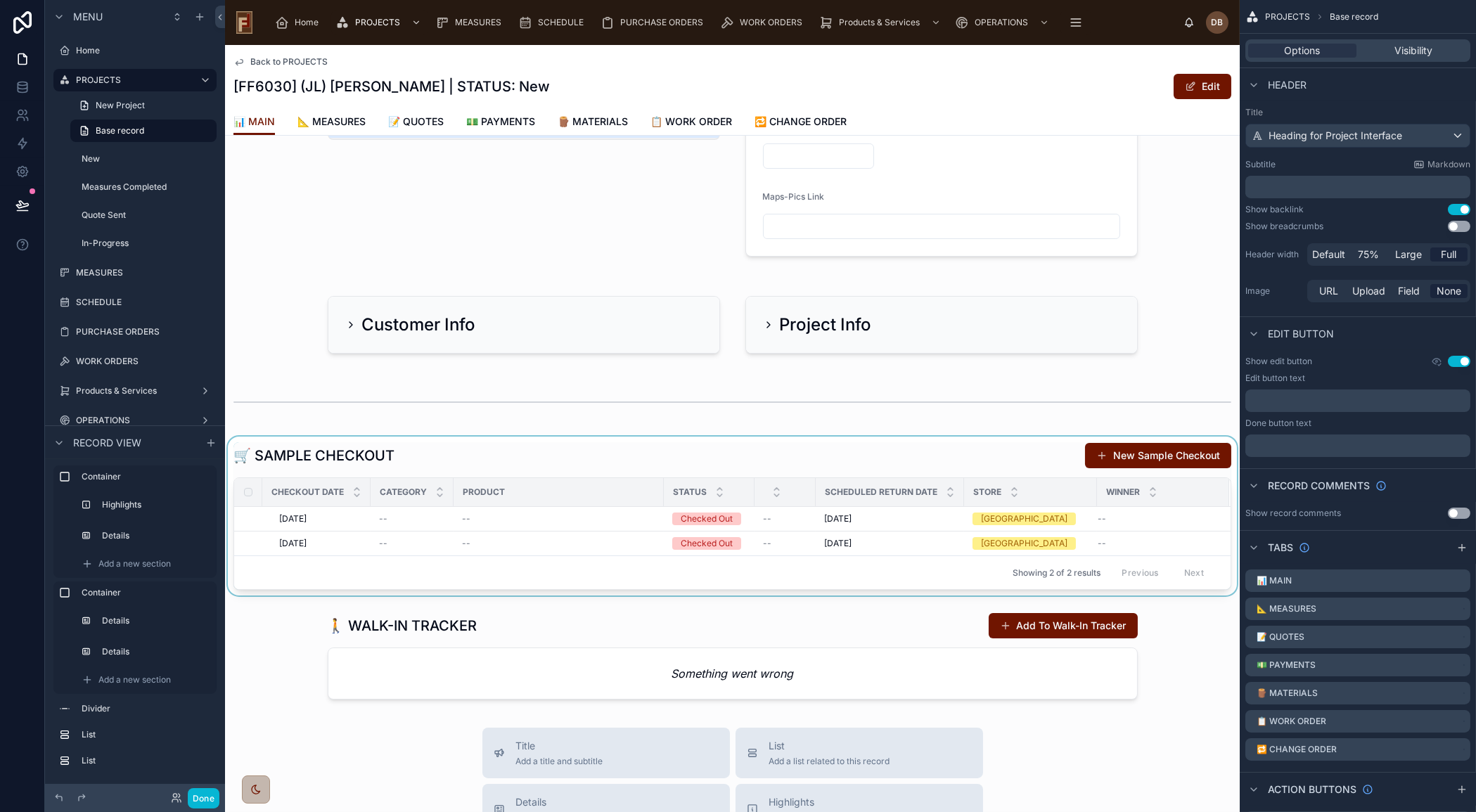
scroll to position [255, 0]
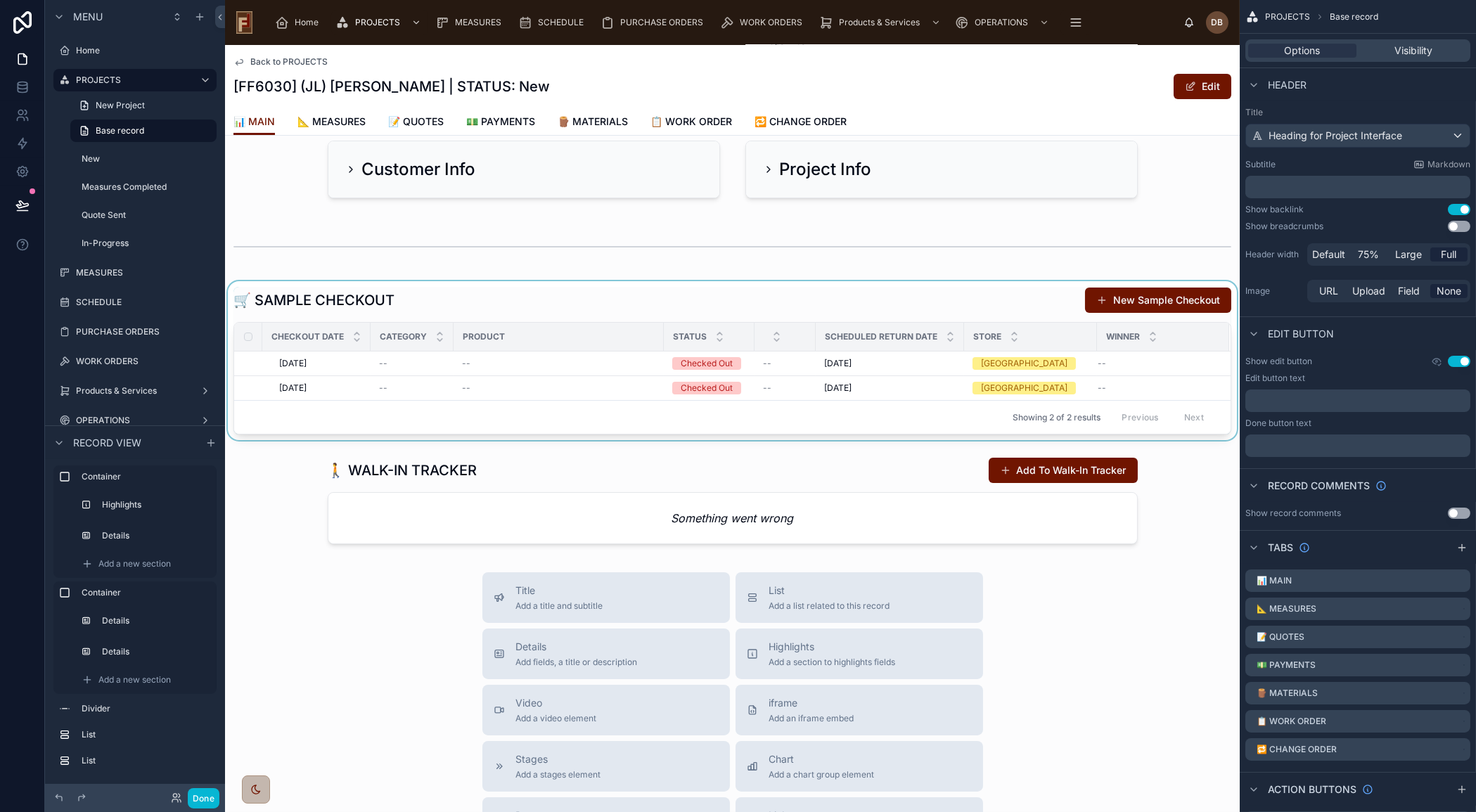
click at [731, 316] on div at bounding box center [732, 360] width 1014 height 158
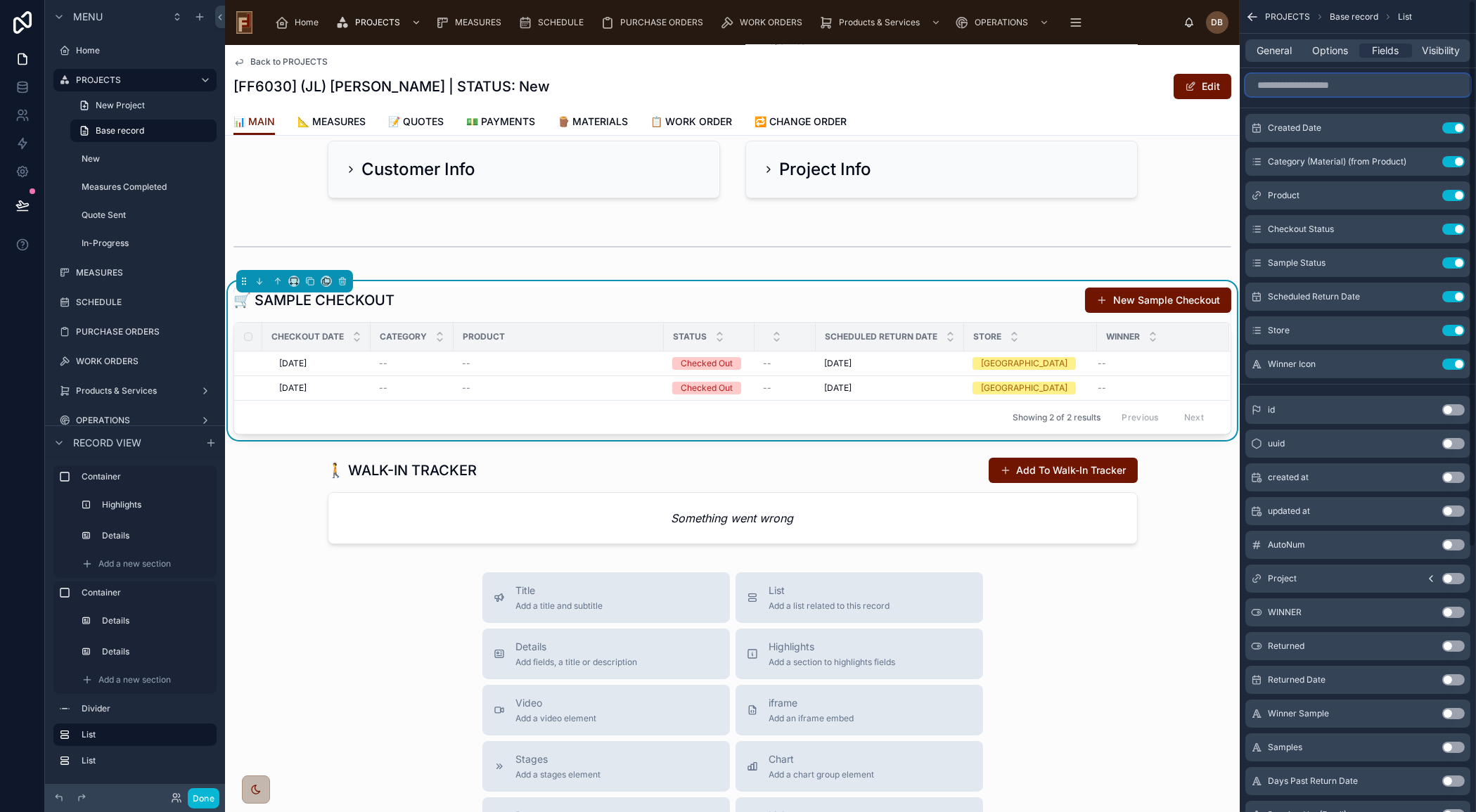
click at [1314, 80] on input "scrollable content" at bounding box center [1358, 84] width 225 height 22
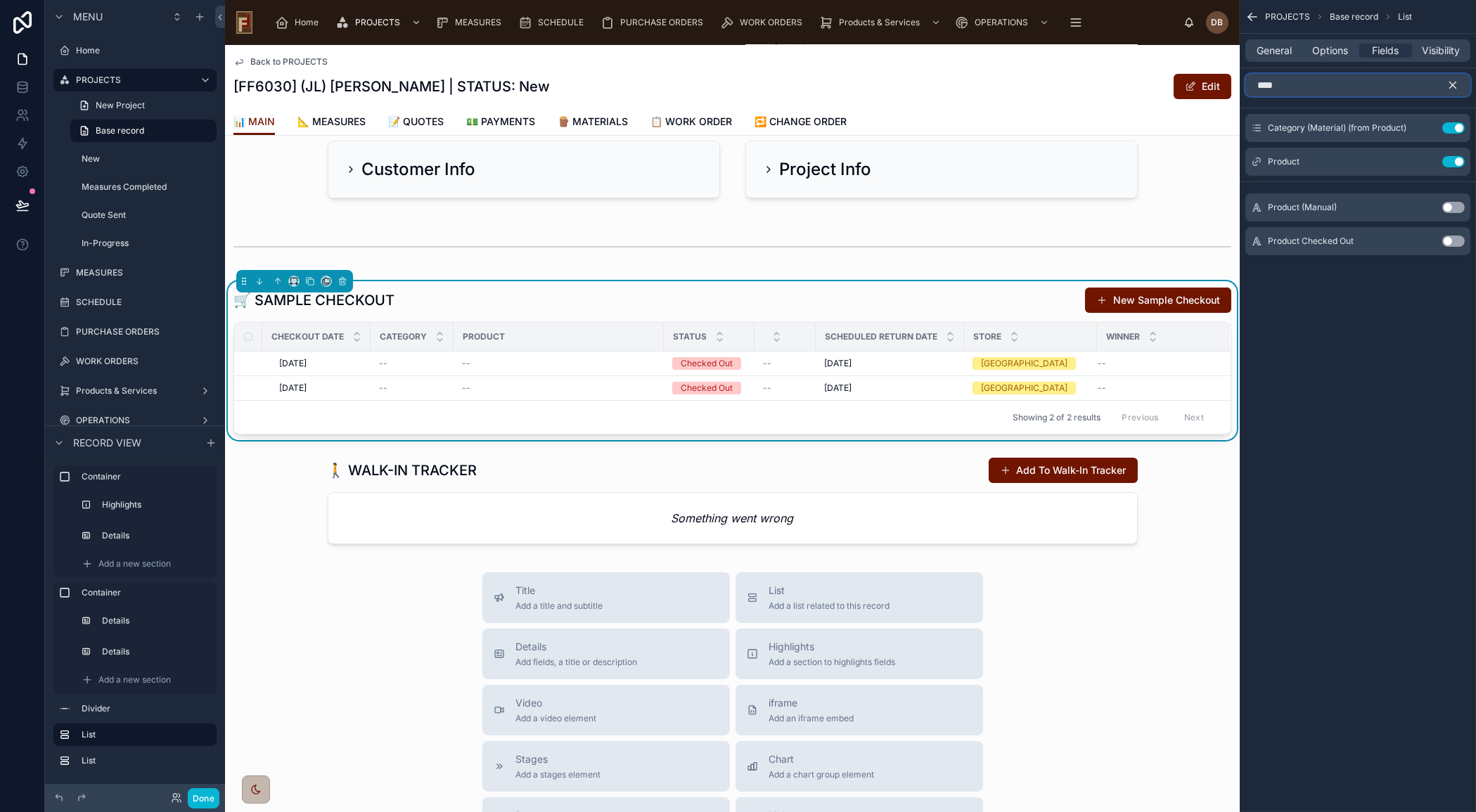
type input "****"
drag, startPoint x: 1447, startPoint y: 239, endPoint x: 1451, endPoint y: 125, distance: 114.1
click at [1447, 237] on button "Use setting" at bounding box center [1453, 241] width 22 height 12
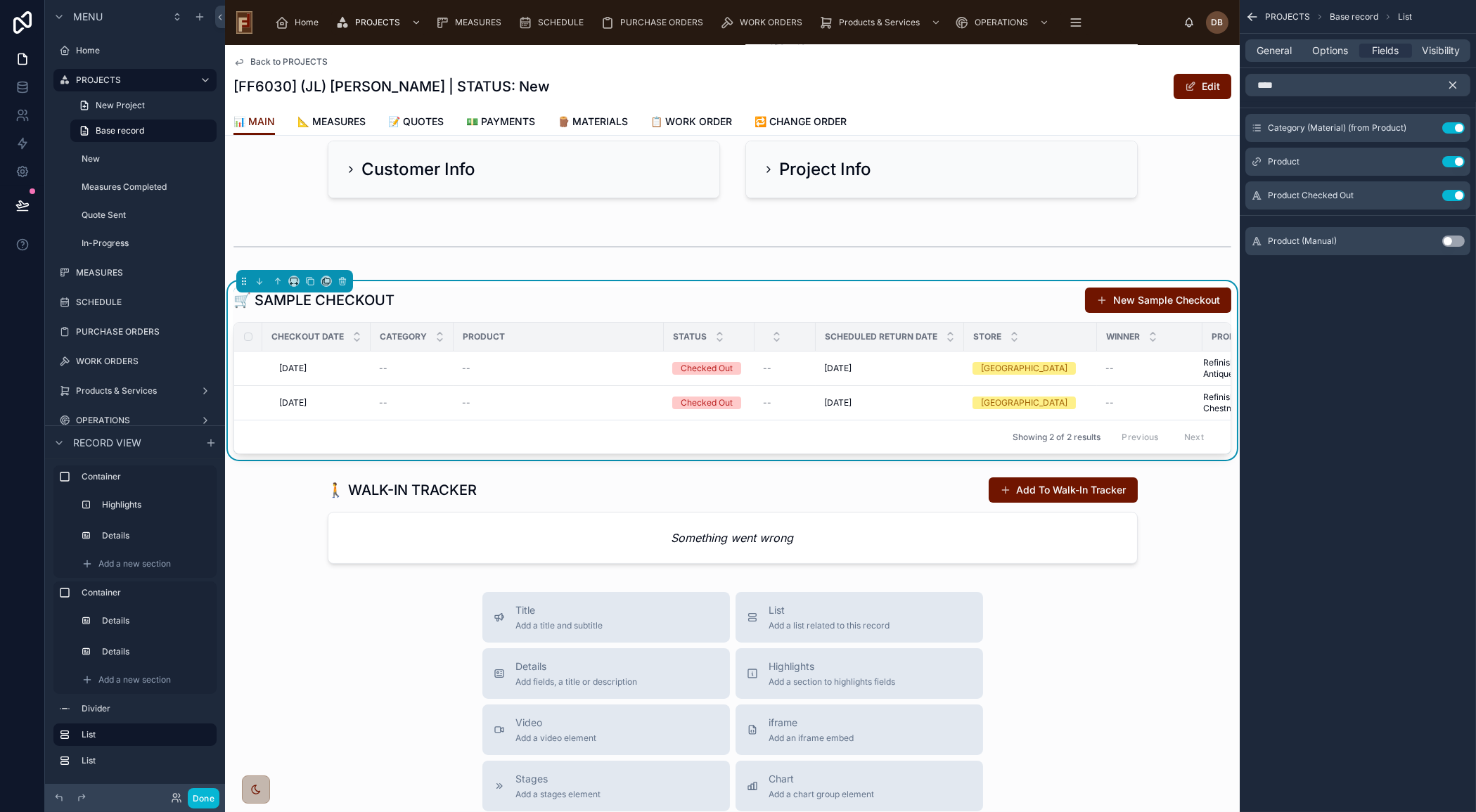
click at [1455, 81] on icon "scrollable content" at bounding box center [1452, 84] width 12 height 12
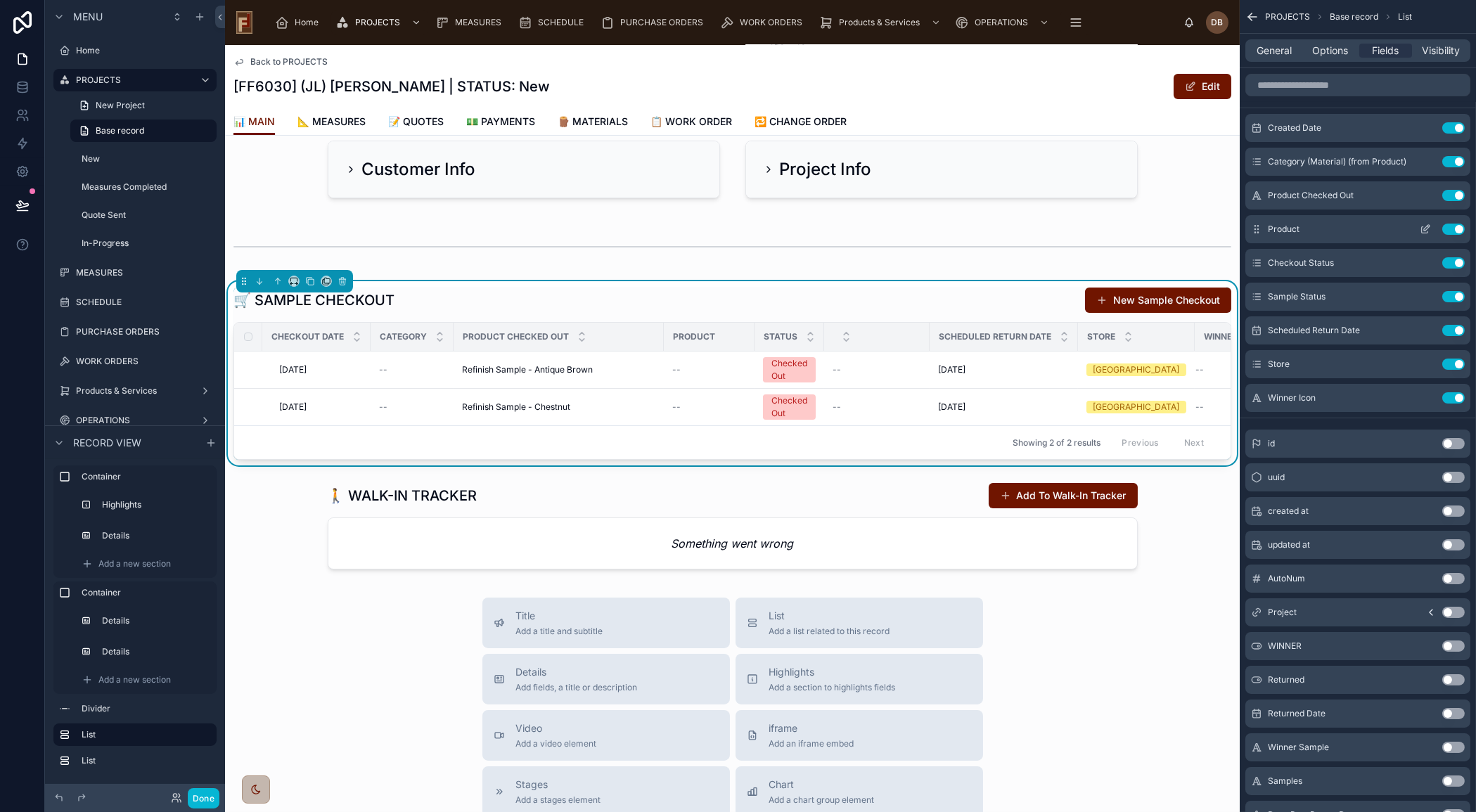
click at [1450, 227] on button "Use setting" at bounding box center [1453, 229] width 22 height 12
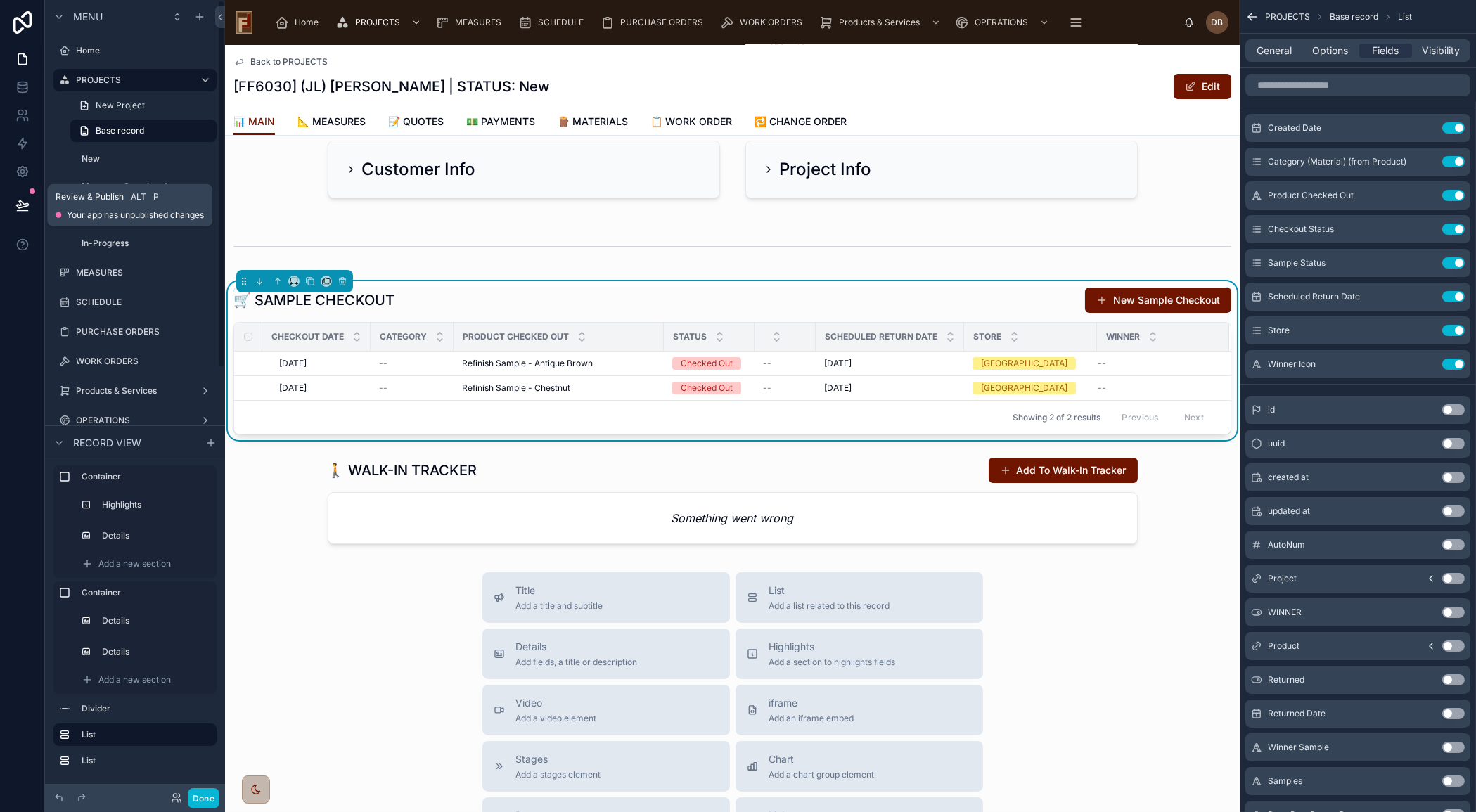
click at [22, 206] on icon at bounding box center [22, 203] width 12 height 7
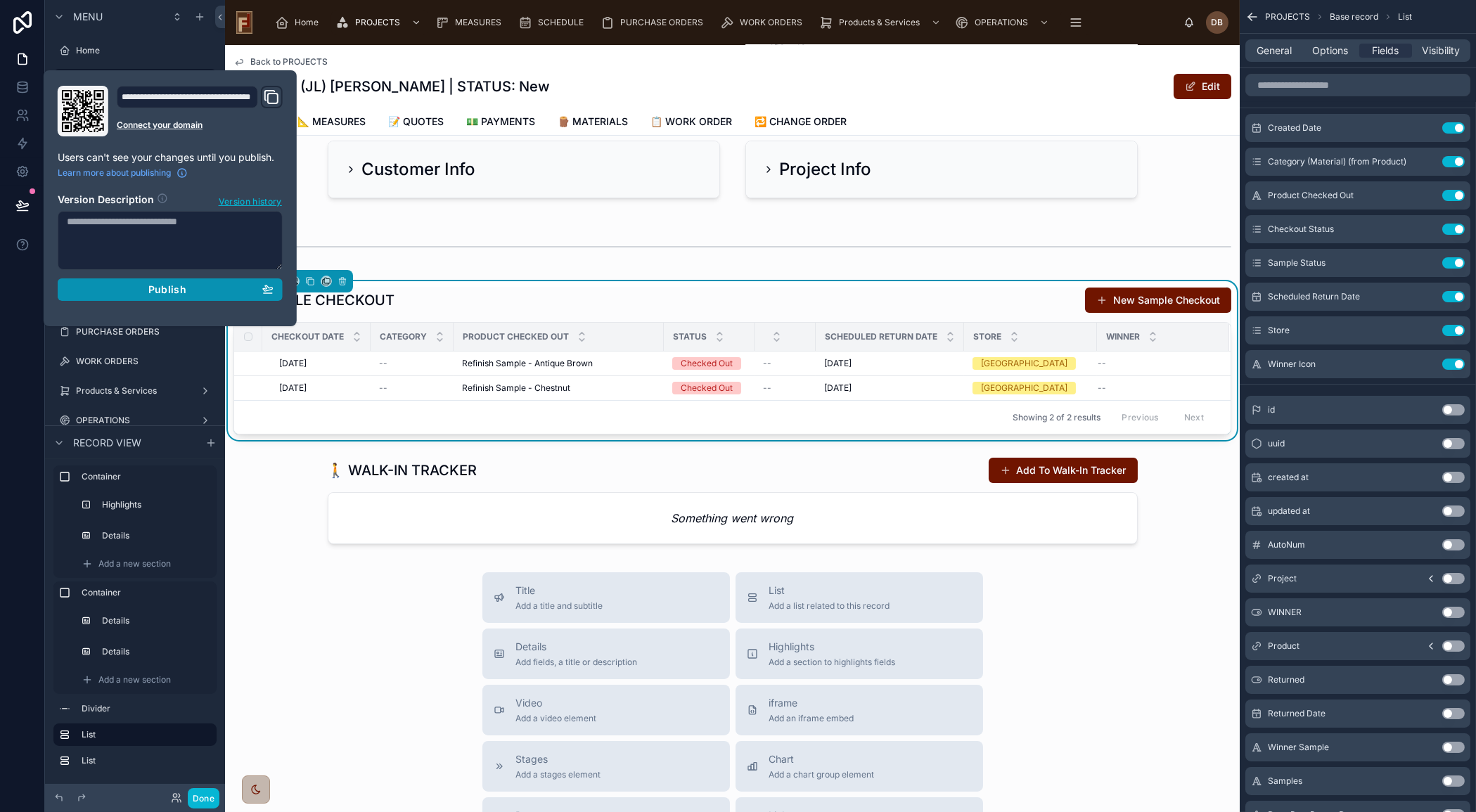
click at [141, 287] on div "Publish" at bounding box center [170, 289] width 206 height 12
